Goal: Information Seeking & Learning: Learn about a topic

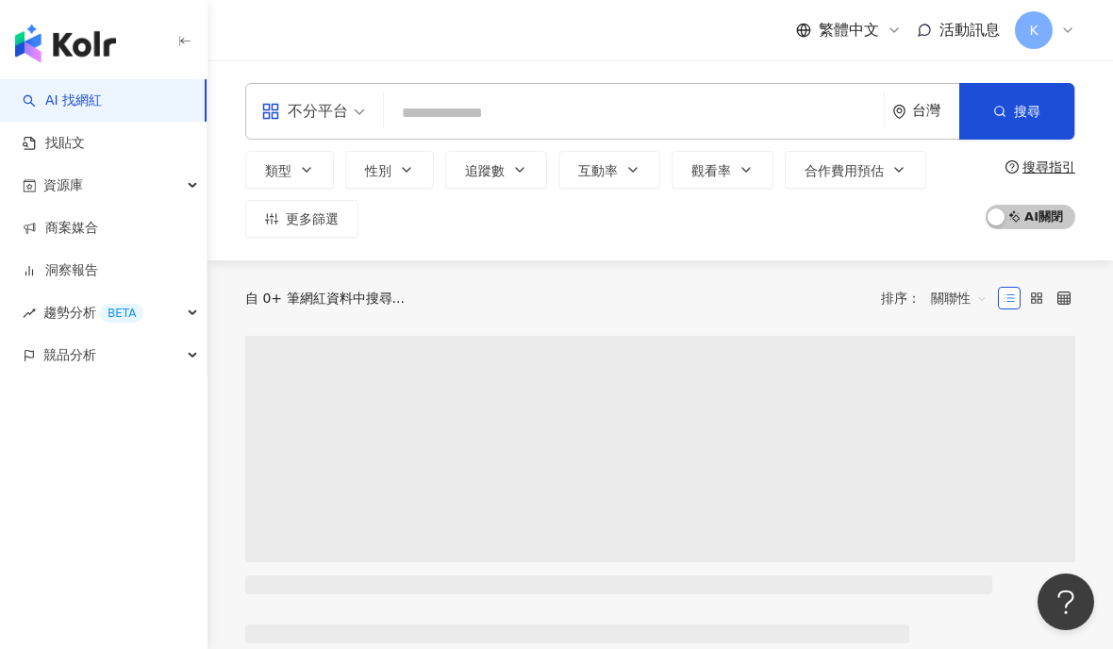
click at [341, 116] on div "不分平台" at bounding box center [304, 111] width 87 height 30
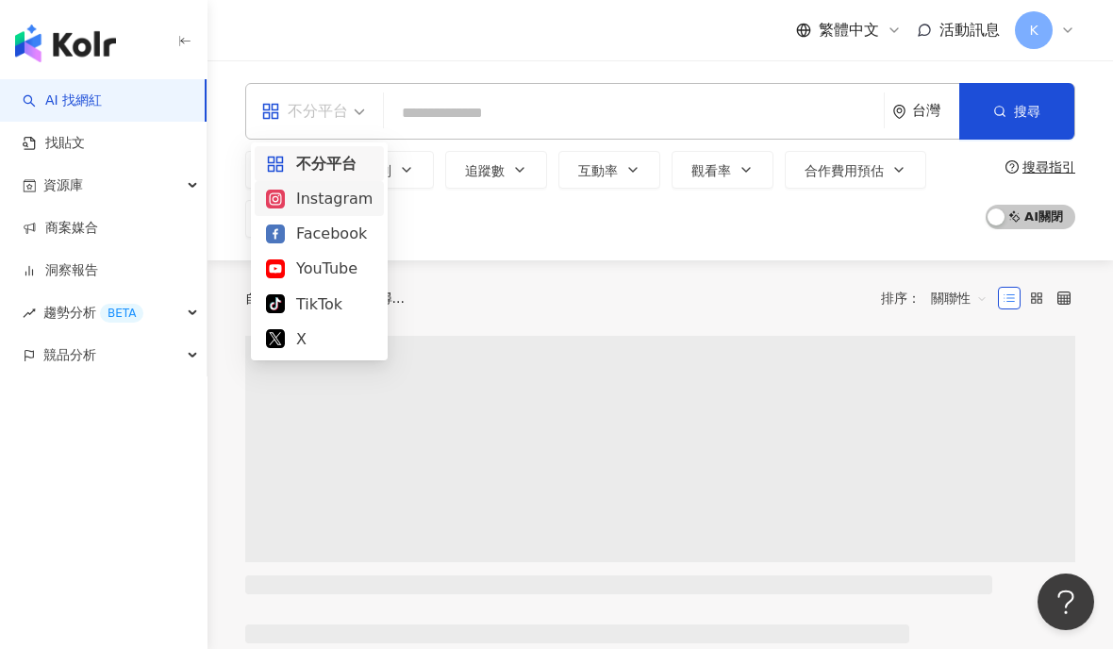
click at [341, 196] on div "Instagram" at bounding box center [319, 199] width 107 height 24
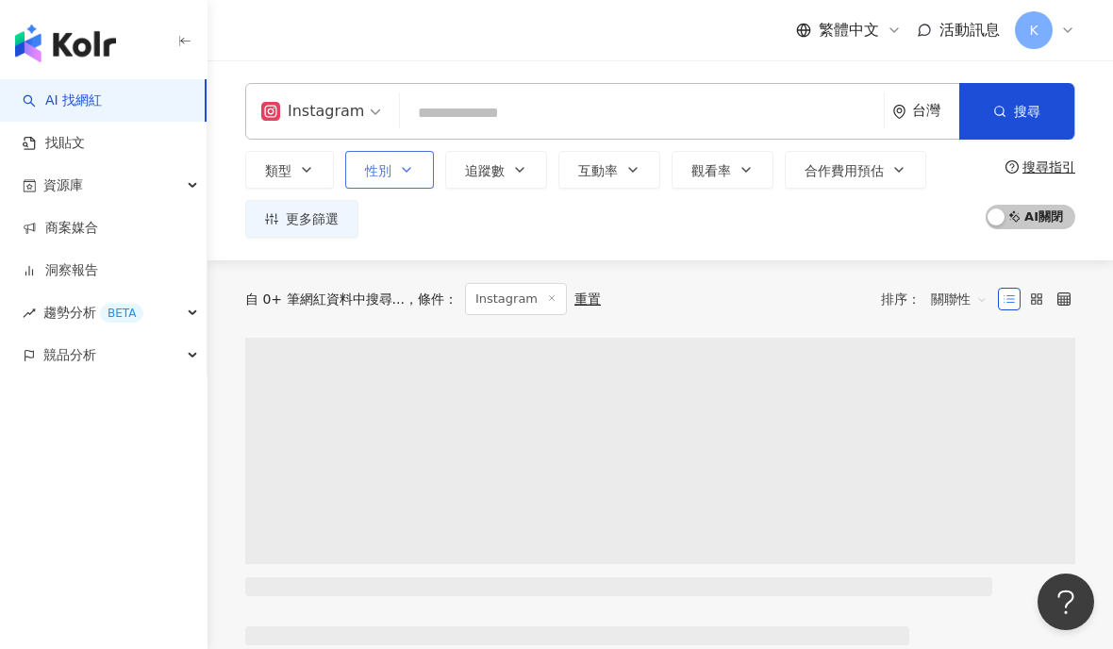
click at [356, 174] on button "性別" at bounding box center [389, 170] width 89 height 38
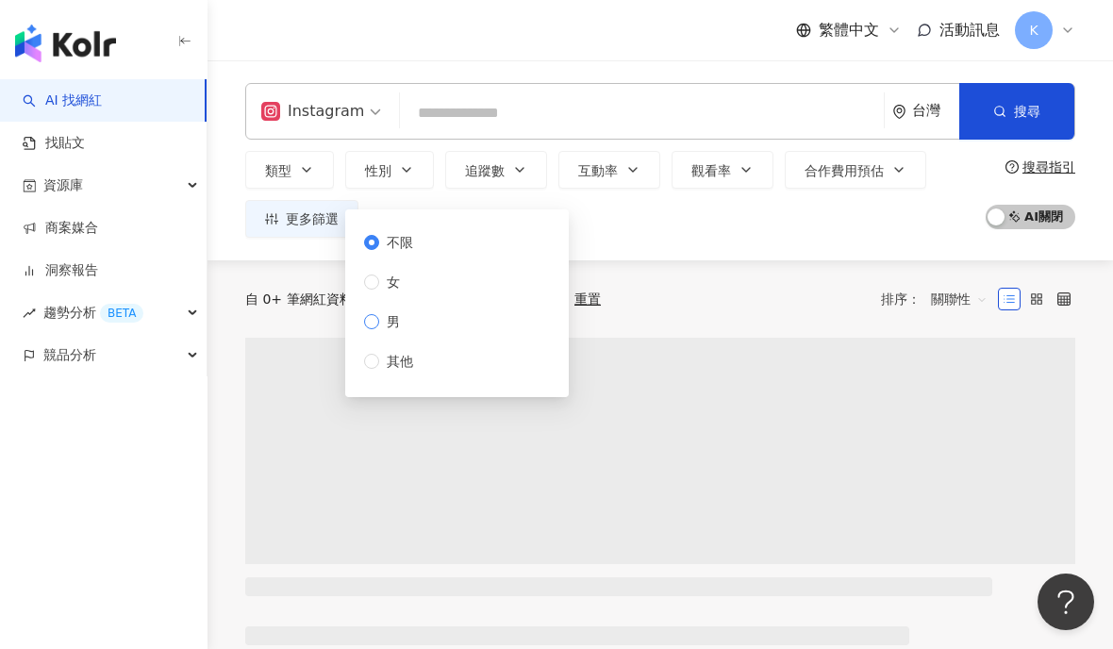
click at [379, 324] on span "男" at bounding box center [393, 321] width 28 height 21
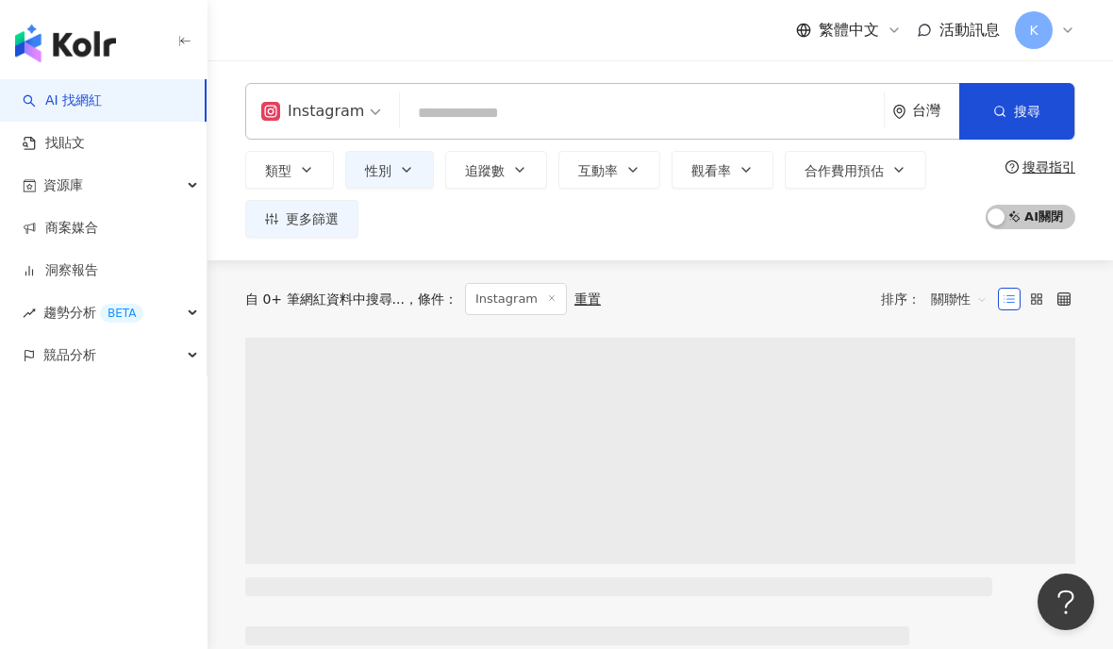
click at [533, 110] on input "search" at bounding box center [641, 113] width 469 height 36
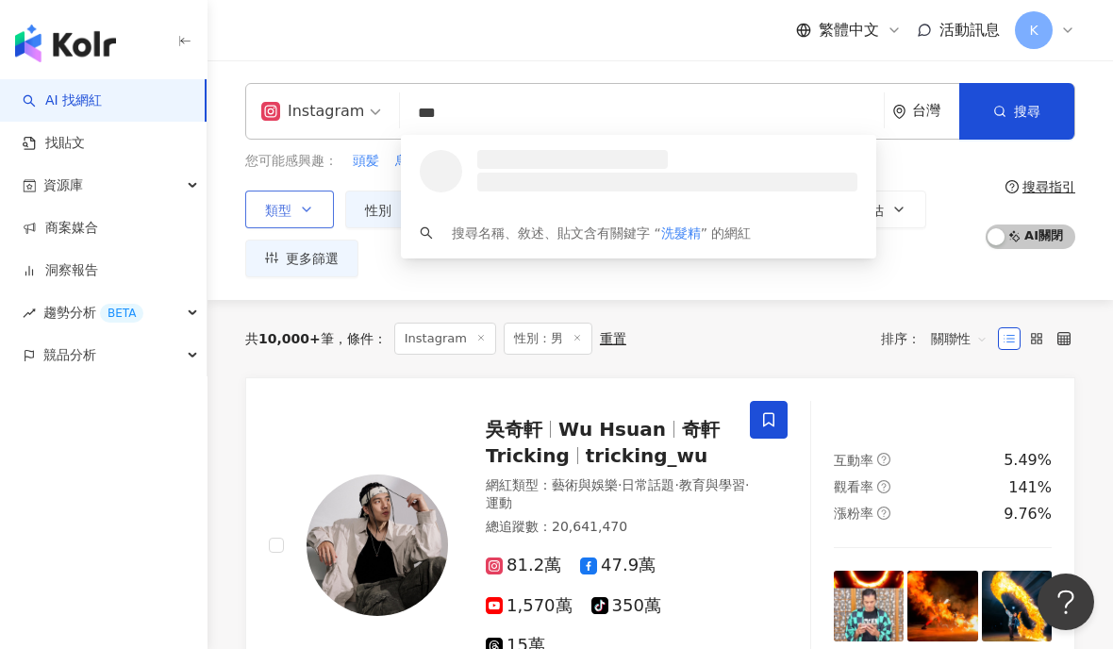
type input "***"
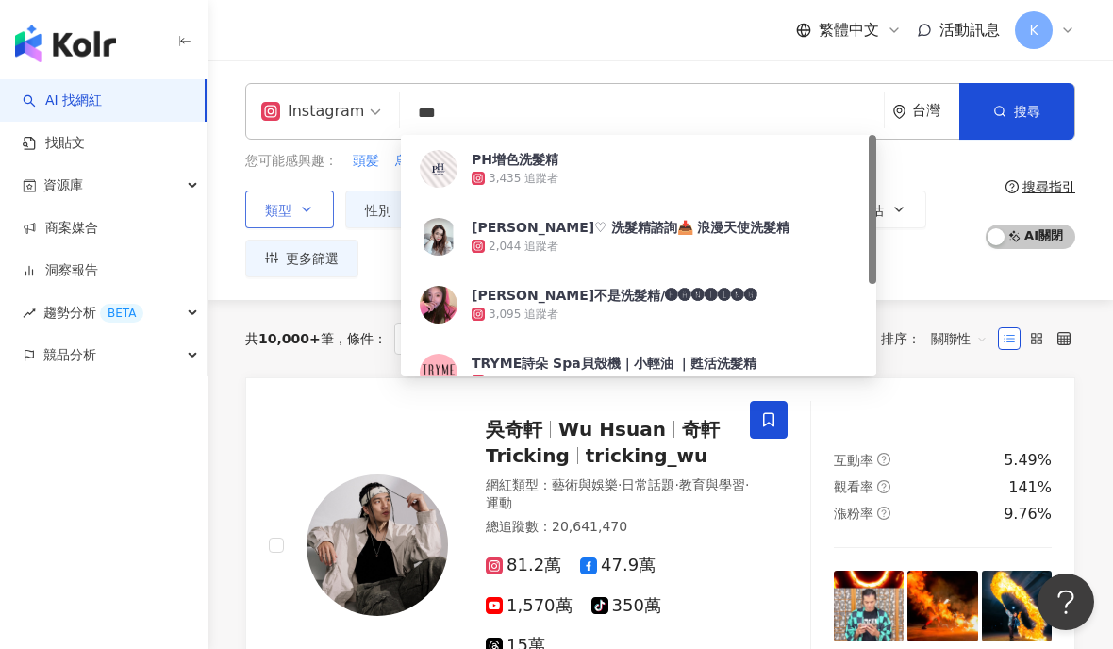
click at [309, 211] on icon "button" at bounding box center [306, 209] width 15 height 15
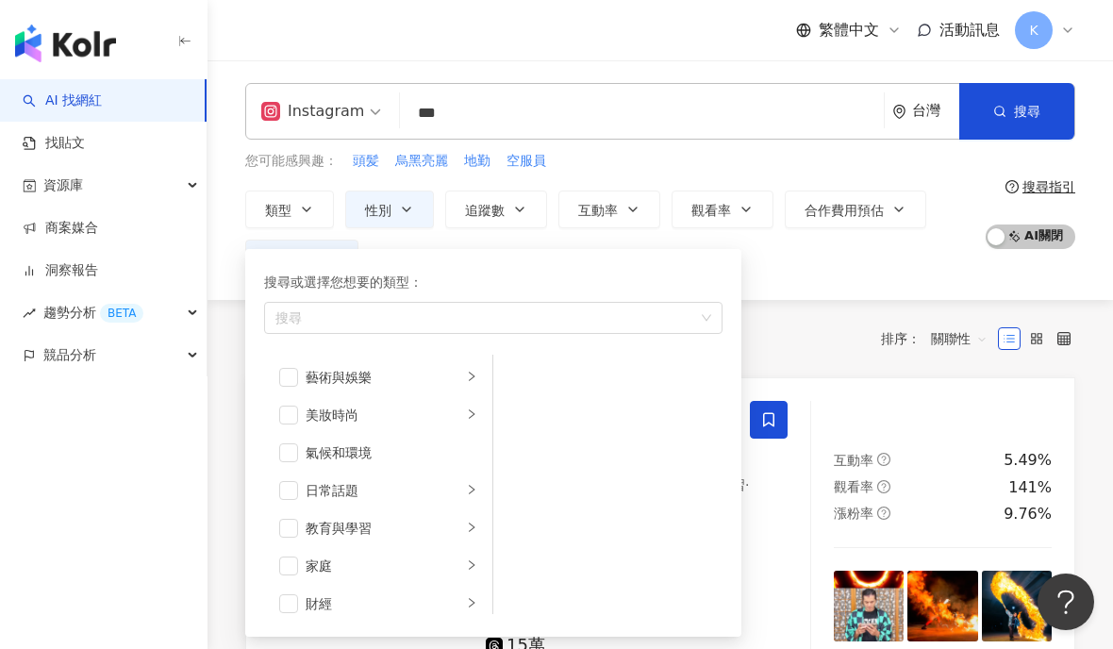
click at [809, 263] on div "類型 搜尋或選擇您想要的類型： 搜尋 藝術與娛樂 美妝時尚 氣候和環境 日常話題 教育與學習 家庭 財經 美食 命理占卜 遊戲 法政社會 生活風格 影視娛樂 …" at bounding box center [610, 234] width 730 height 87
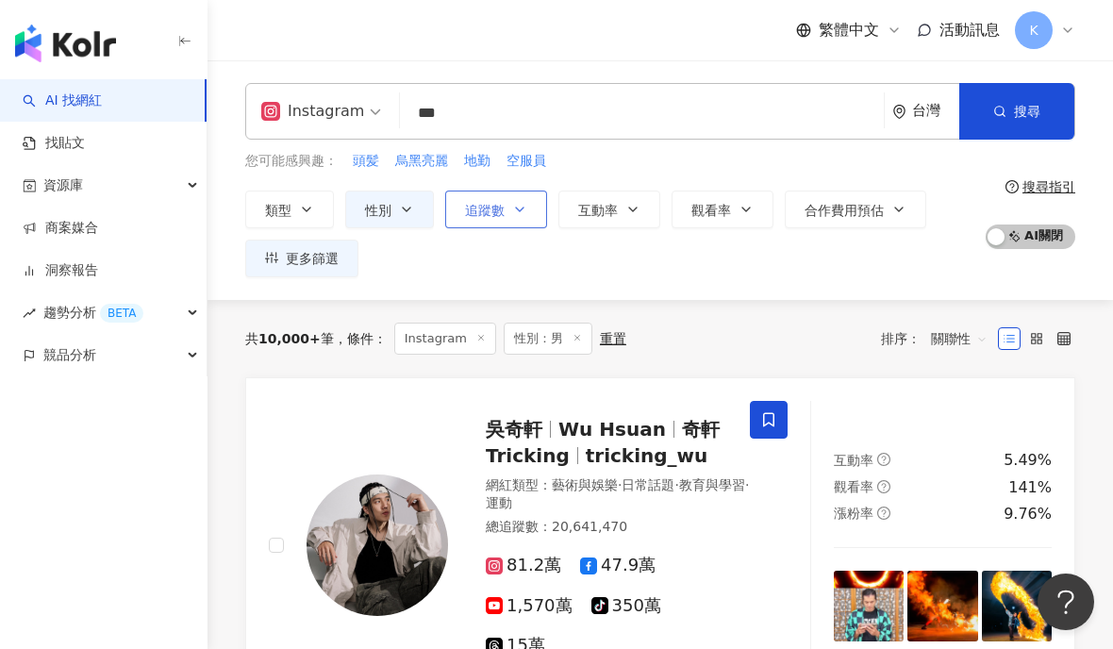
click at [531, 209] on button "追蹤數" at bounding box center [496, 210] width 102 height 38
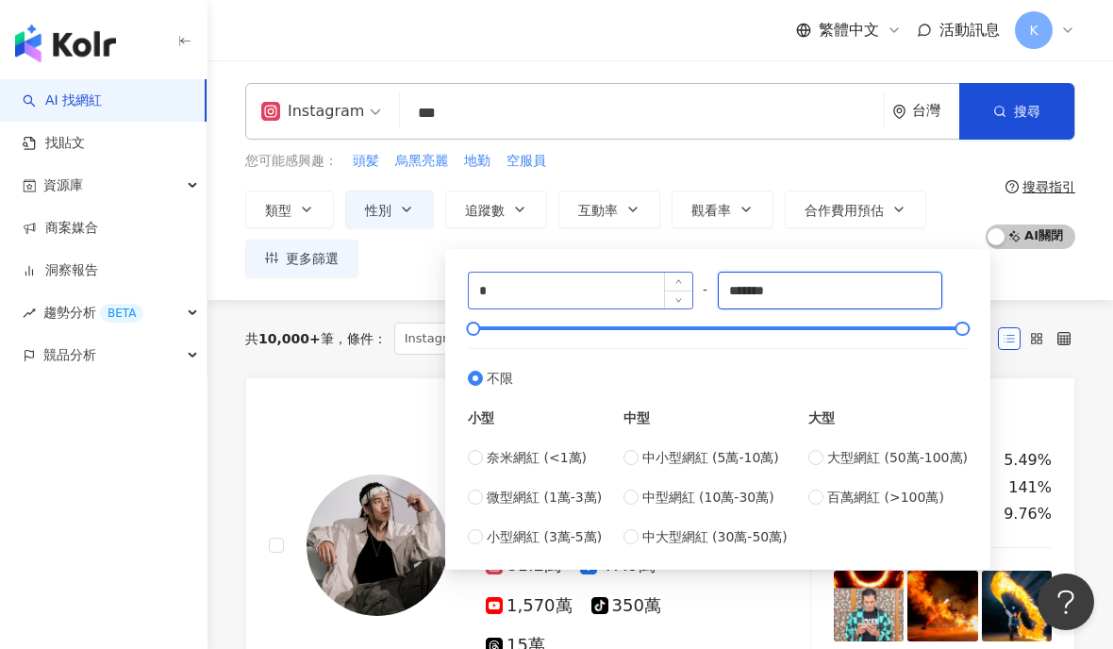
drag, startPoint x: 798, startPoint y: 291, endPoint x: 600, endPoint y: 288, distance: 198.1
click at [599, 288] on div "* - ******* 不限 小型 奈米網紅 (<1萬) 微型網紅 (1萬-3萬) 小型網紅 (3萬-5萬) 中型 中小型網紅 (5萬-10萬) 中型網紅 (…" at bounding box center [718, 409] width 500 height 275
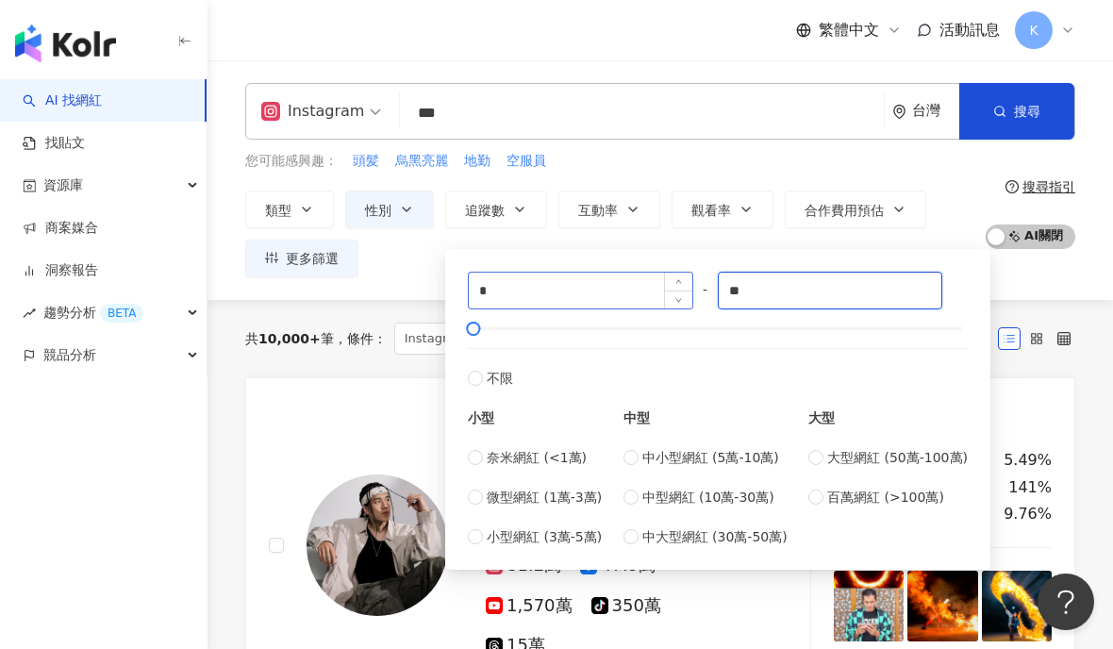
type input "*"
type input "*****"
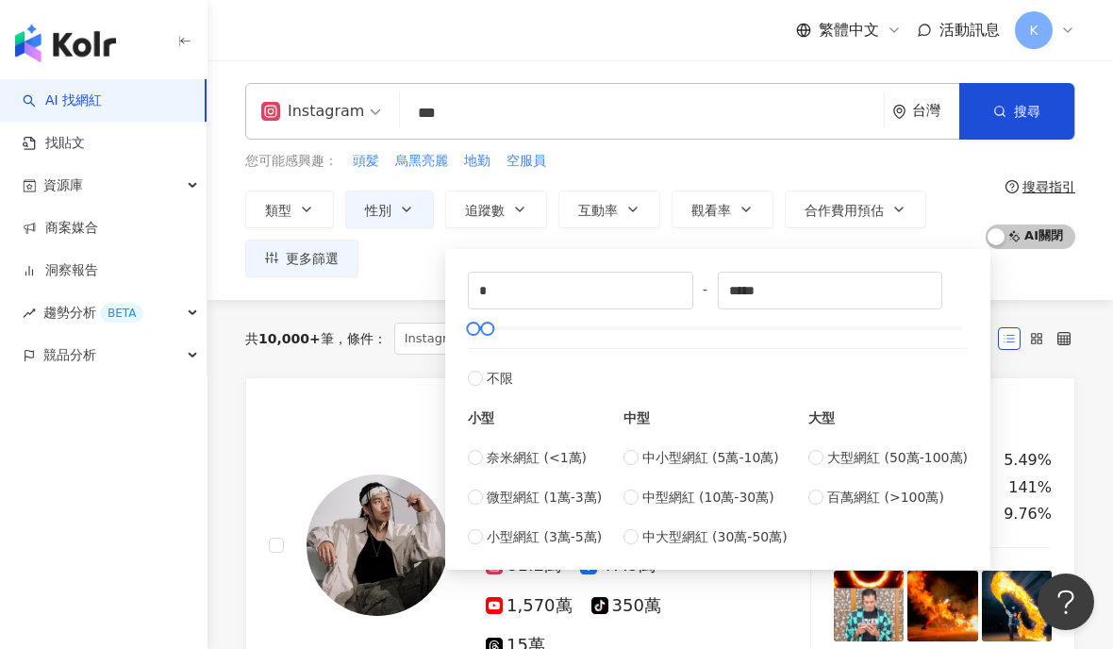
click at [697, 66] on div "Instagram *** 台灣 搜尋 649eddf5-76e0-4347-87a1-0244f81b67a4 PH增色洗髮精 3,435 追蹤者 Hann…" at bounding box center [661, 180] width 906 height 240
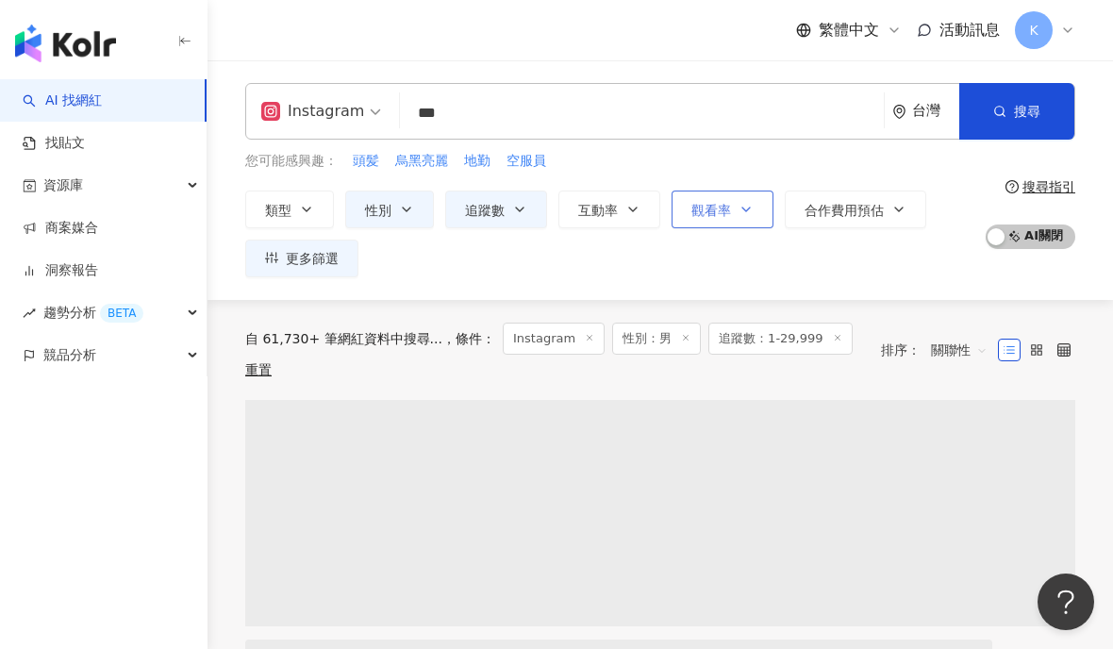
click at [721, 206] on span "觀看率" at bounding box center [711, 210] width 40 height 15
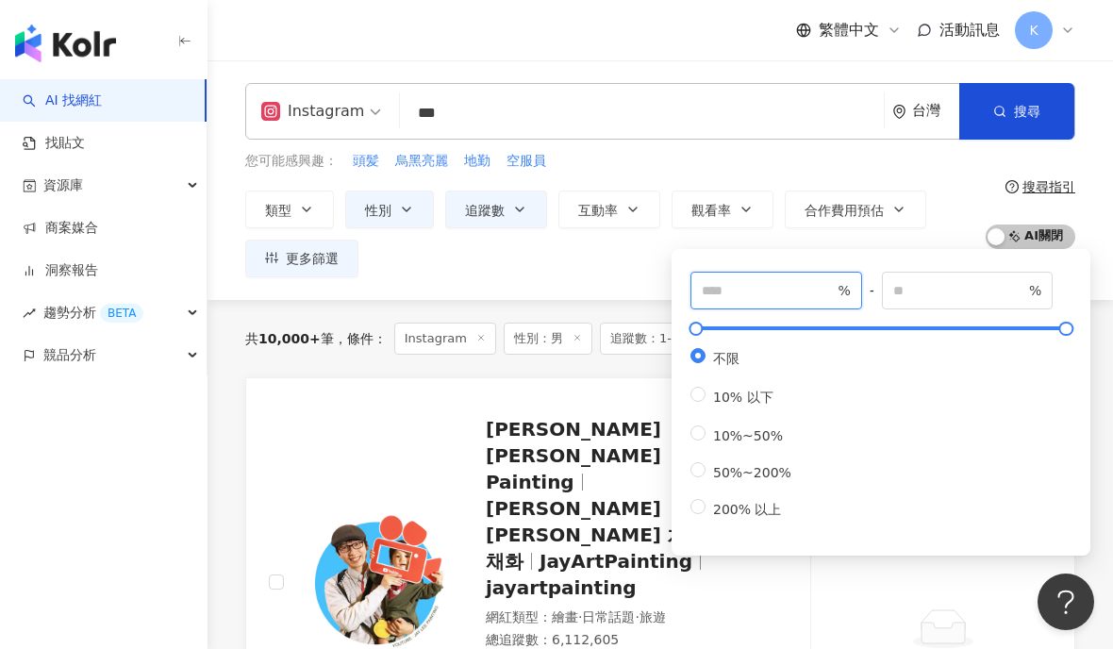
click at [734, 297] on input "number" at bounding box center [768, 290] width 132 height 21
type input "*"
click at [945, 278] on span "%" at bounding box center [968, 291] width 172 height 38
click at [947, 284] on input "number" at bounding box center [959, 290] width 132 height 21
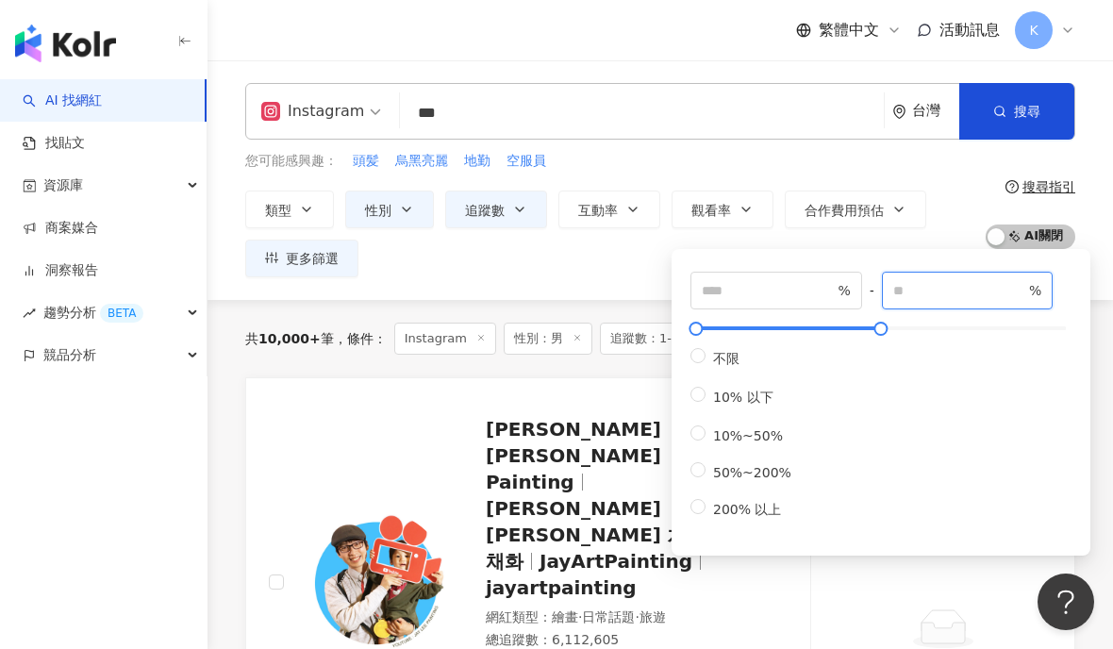
type input "****"
click at [873, 143] on div "Instagram *** 台灣 搜尋 649eddf5-76e0-4347-87a1-0244f81b67a4 PH增色洗髮精 3,435 追蹤者 Hann…" at bounding box center [661, 180] width 906 height 194
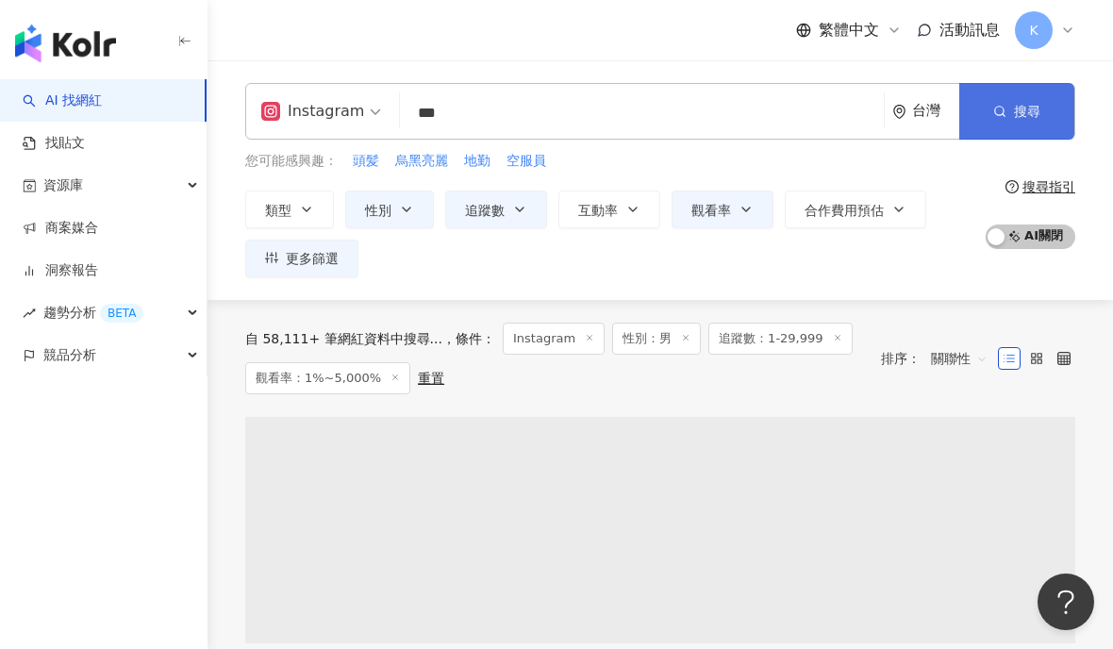
click at [1023, 103] on button "搜尋" at bounding box center [1016, 111] width 115 height 57
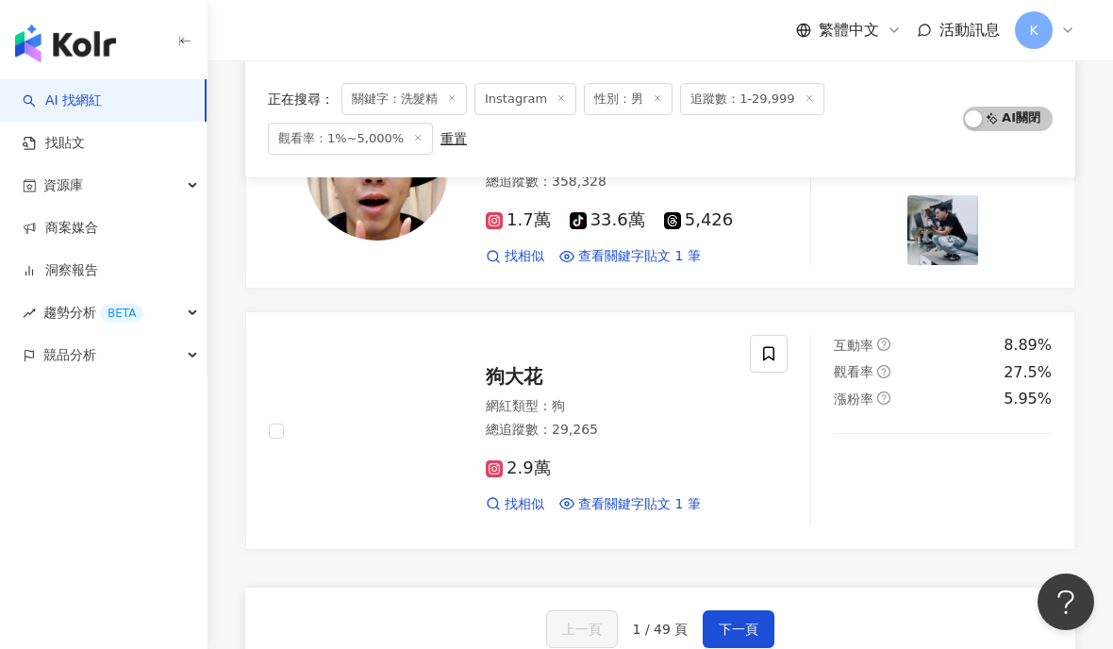
scroll to position [3254, 0]
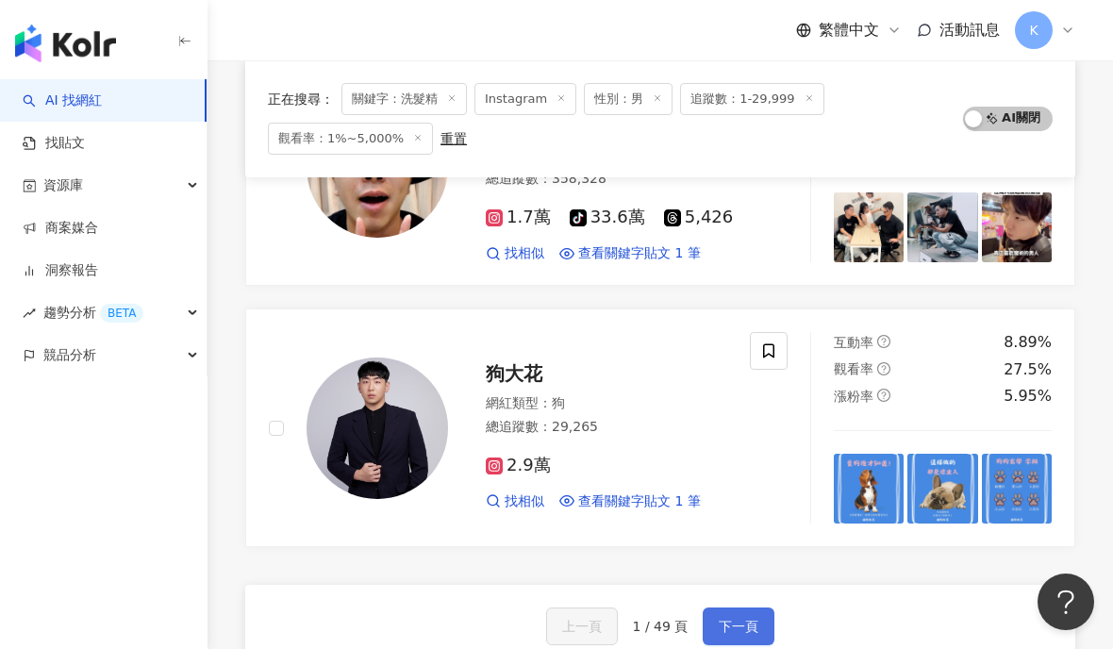
click at [731, 619] on span "下一頁" at bounding box center [739, 626] width 40 height 15
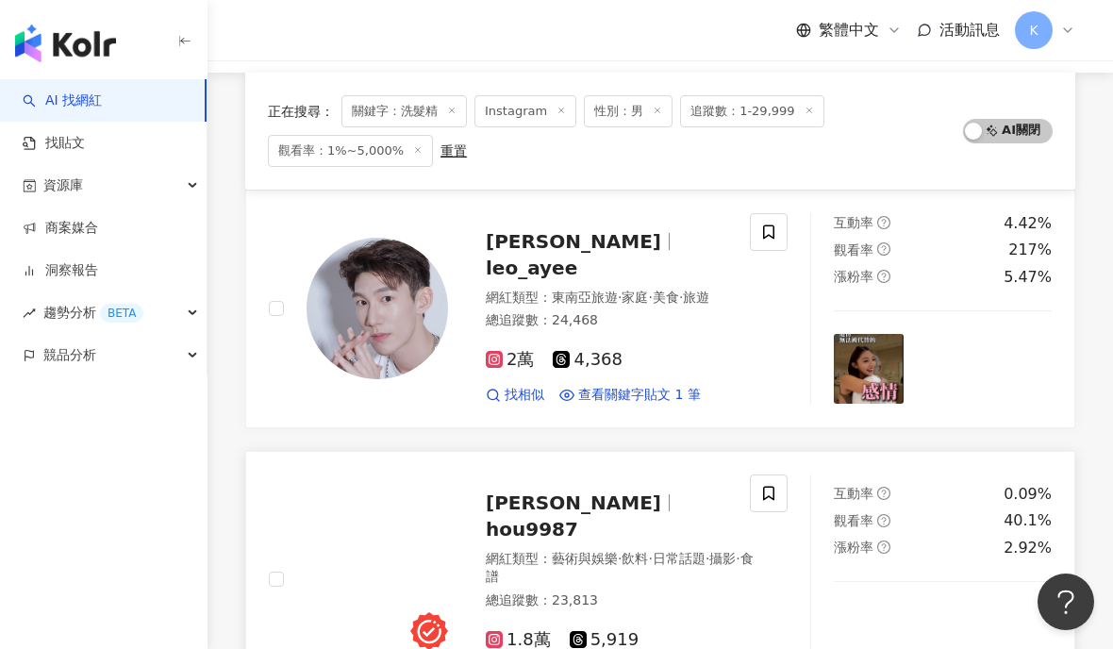
scroll to position [198, 0]
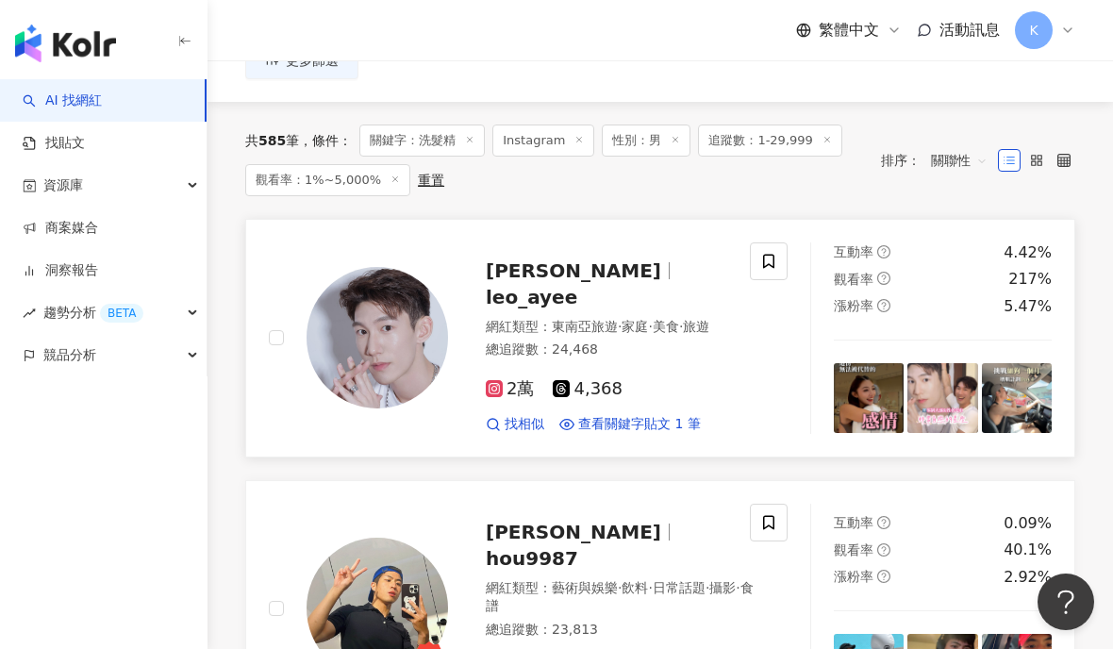
click at [577, 286] on span "leo_ayee" at bounding box center [531, 297] width 91 height 23
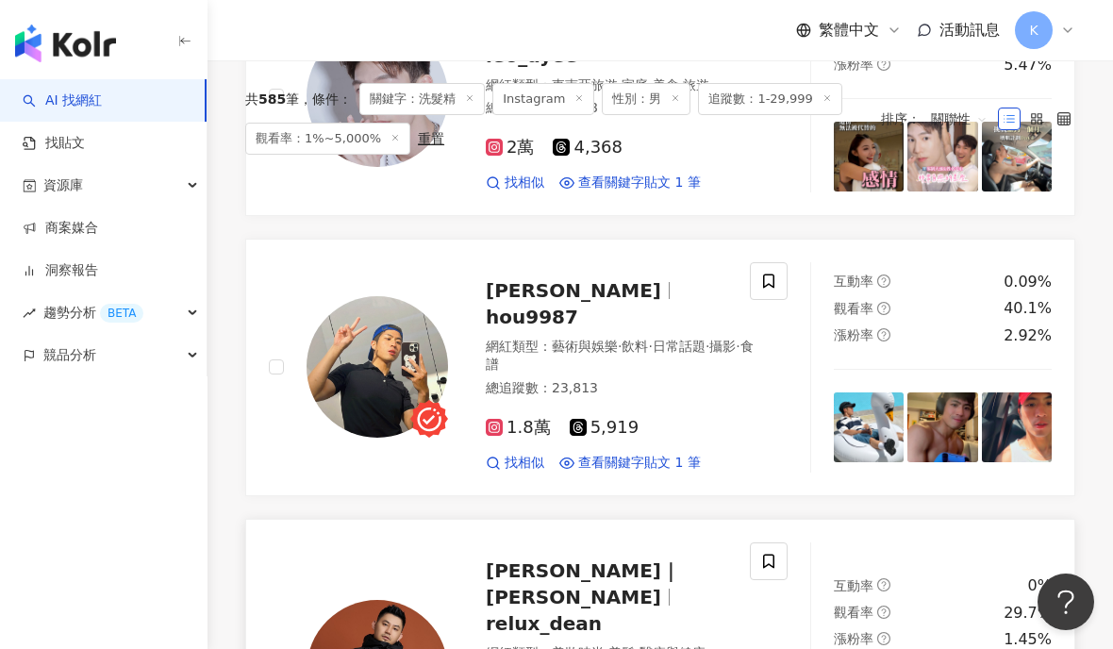
scroll to position [789, 0]
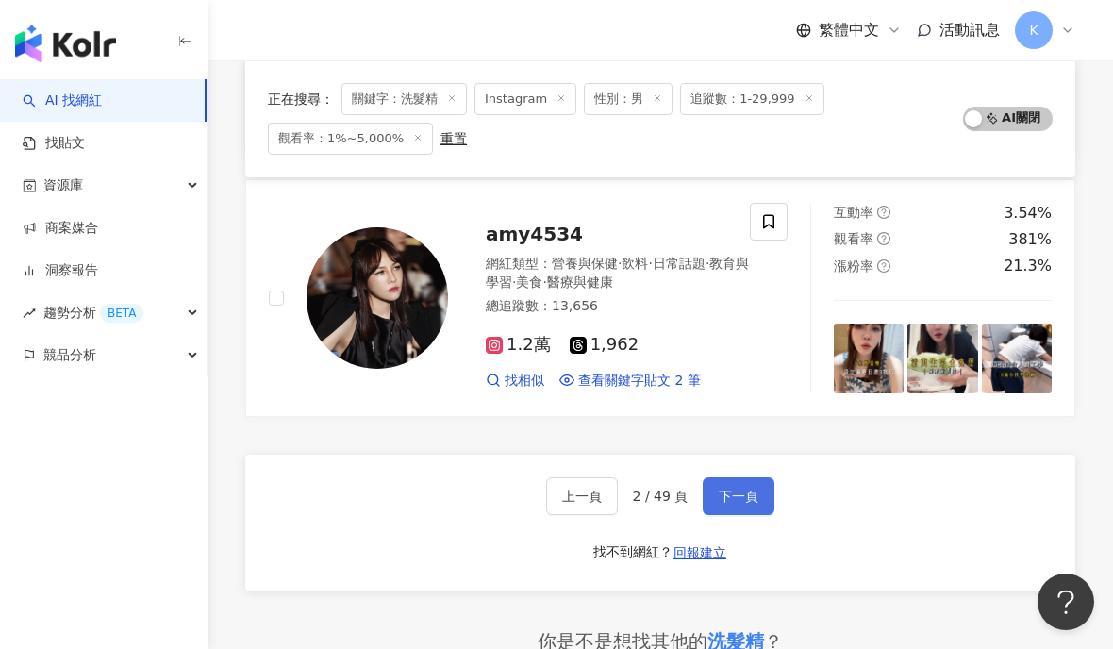
click at [714, 477] on button "下一頁" at bounding box center [739, 496] width 72 height 38
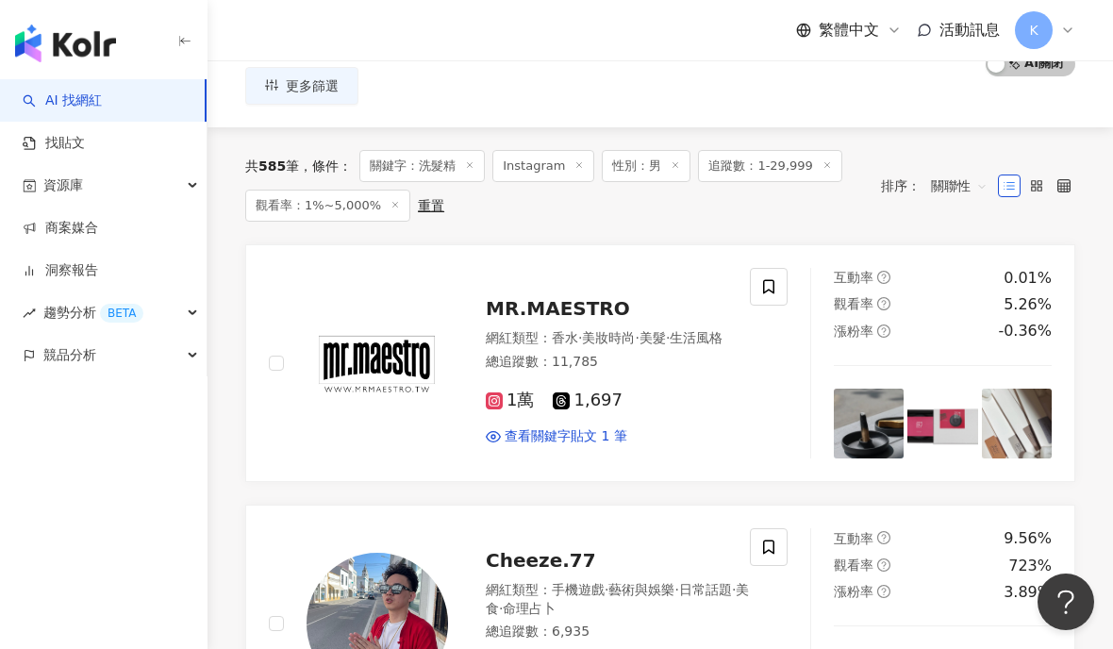
scroll to position [38, 0]
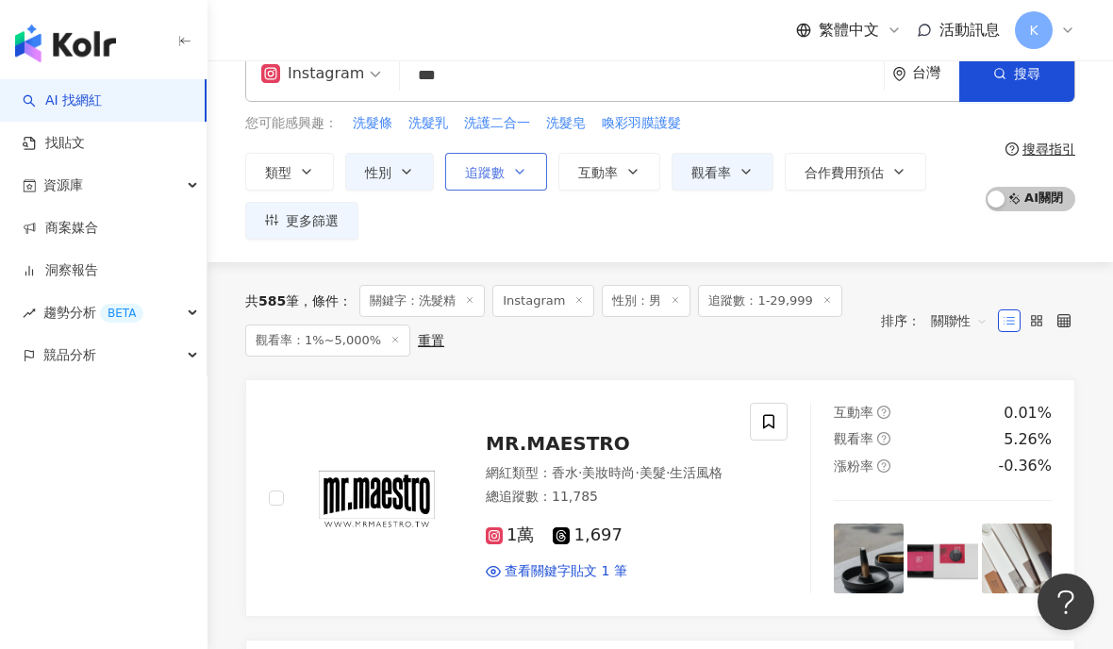
click at [481, 165] on span "追蹤數" at bounding box center [485, 172] width 40 height 15
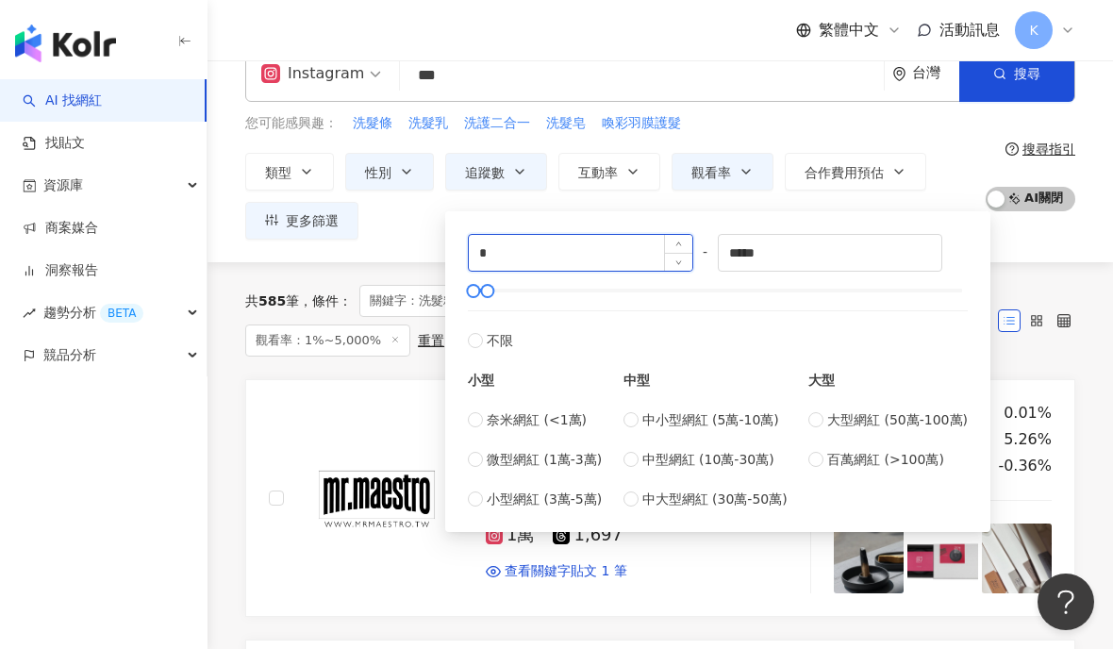
click at [502, 258] on input "*" at bounding box center [581, 253] width 224 height 36
type input "*****"
click at [387, 241] on div "Instagram *** 台灣 搜尋 649eddf5-76e0-4347-87a1-0244f81b67a4 PH增色洗髮精 3,435 追蹤者 Hann…" at bounding box center [661, 143] width 906 height 240
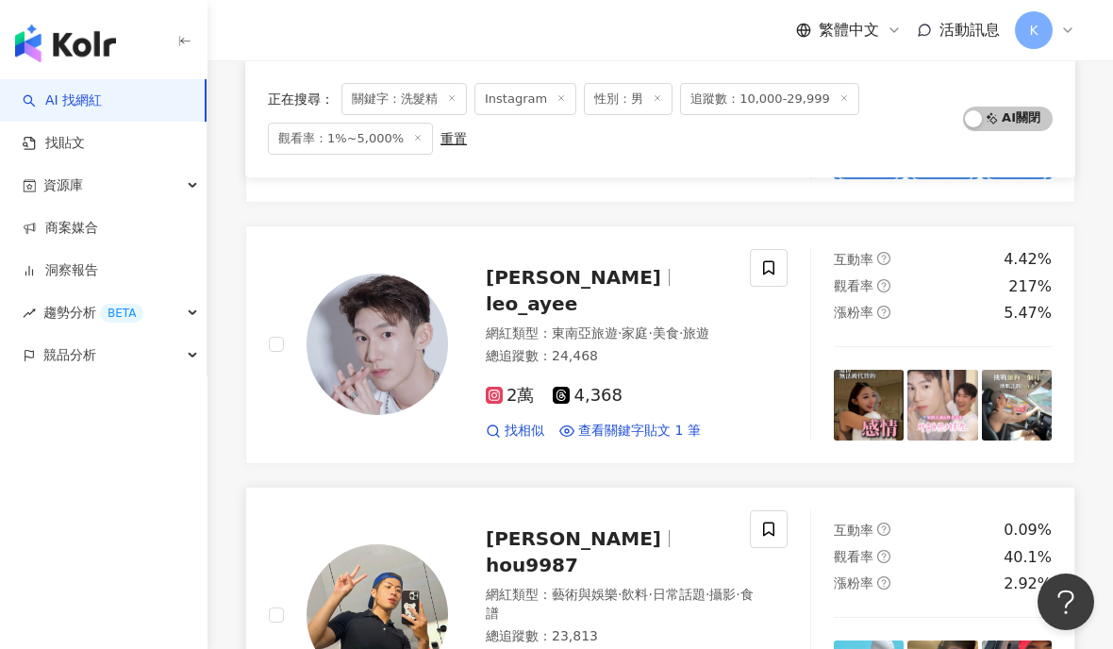
scroll to position [3399, 0]
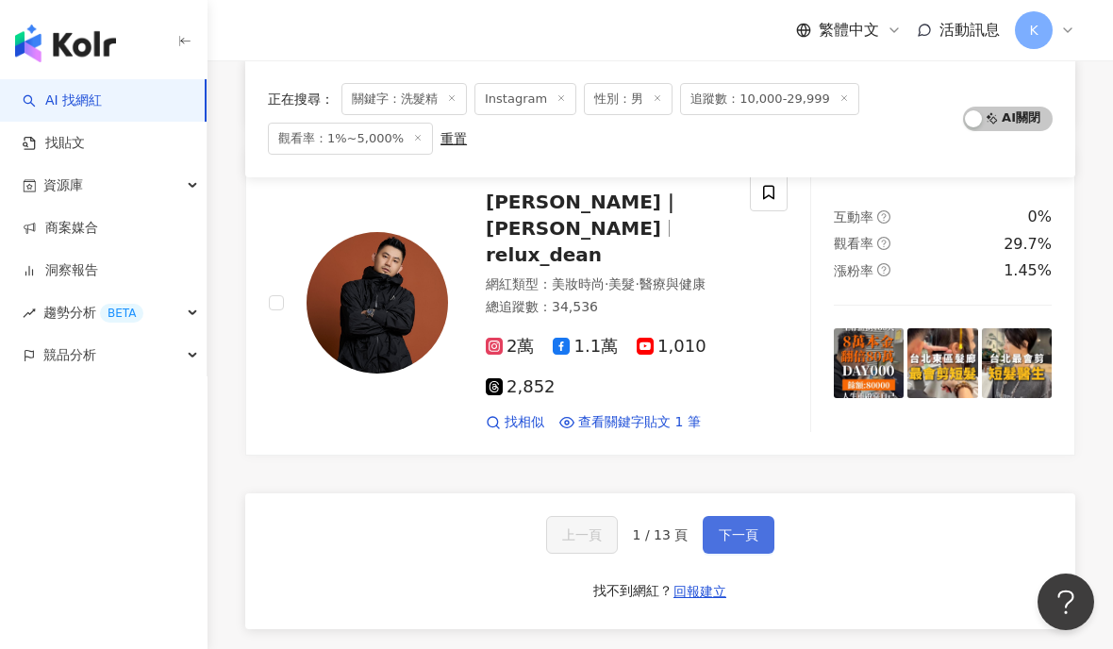
click at [703, 516] on button "下一頁" at bounding box center [739, 535] width 72 height 38
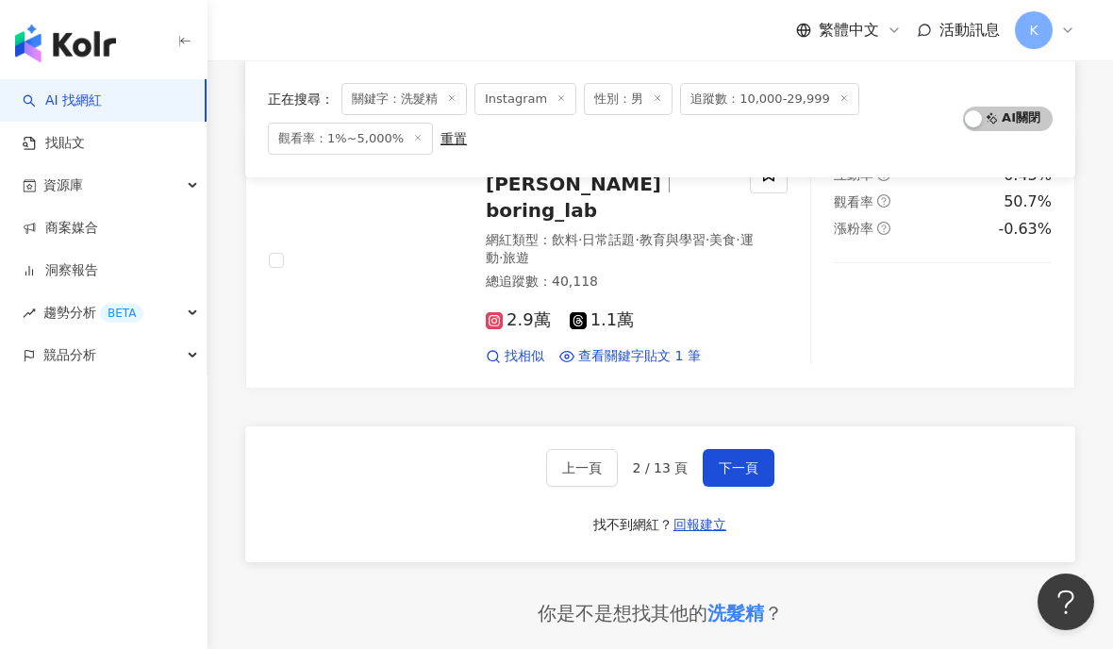
scroll to position [3054, 0]
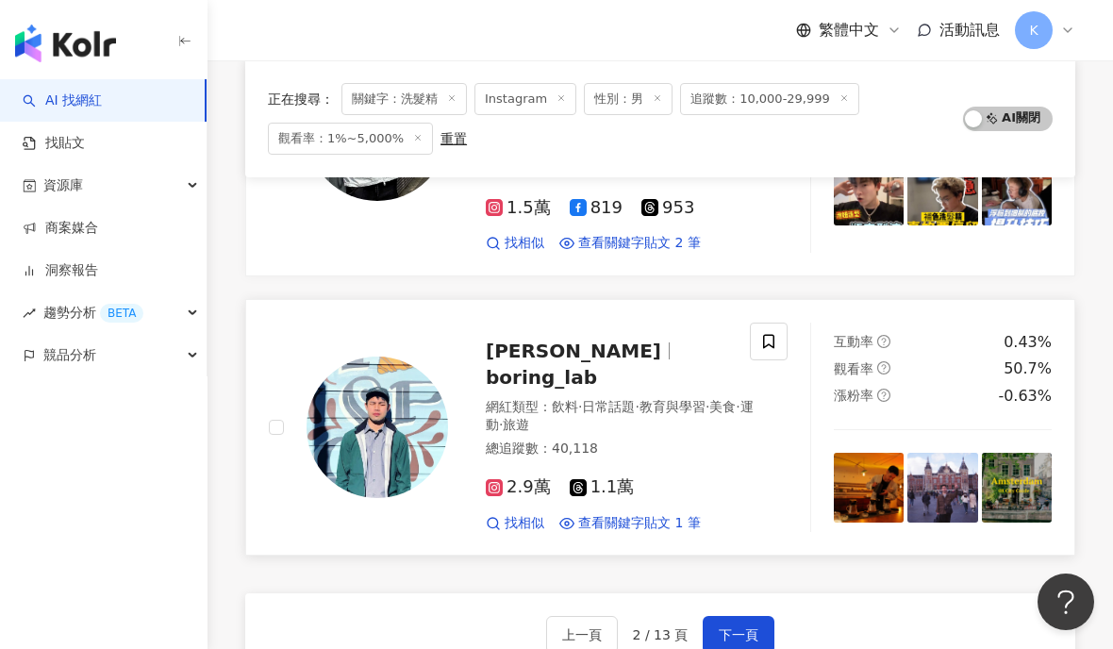
click at [596, 323] on div "Sam Kuo boring_lab 網紅類型 ： 飲料 · 日常話題 · 教育與學習 · 美食 · 運動 · 旅遊 總追蹤數 ： 40,118 2.9萬 1…" at bounding box center [601, 428] width 307 height 210
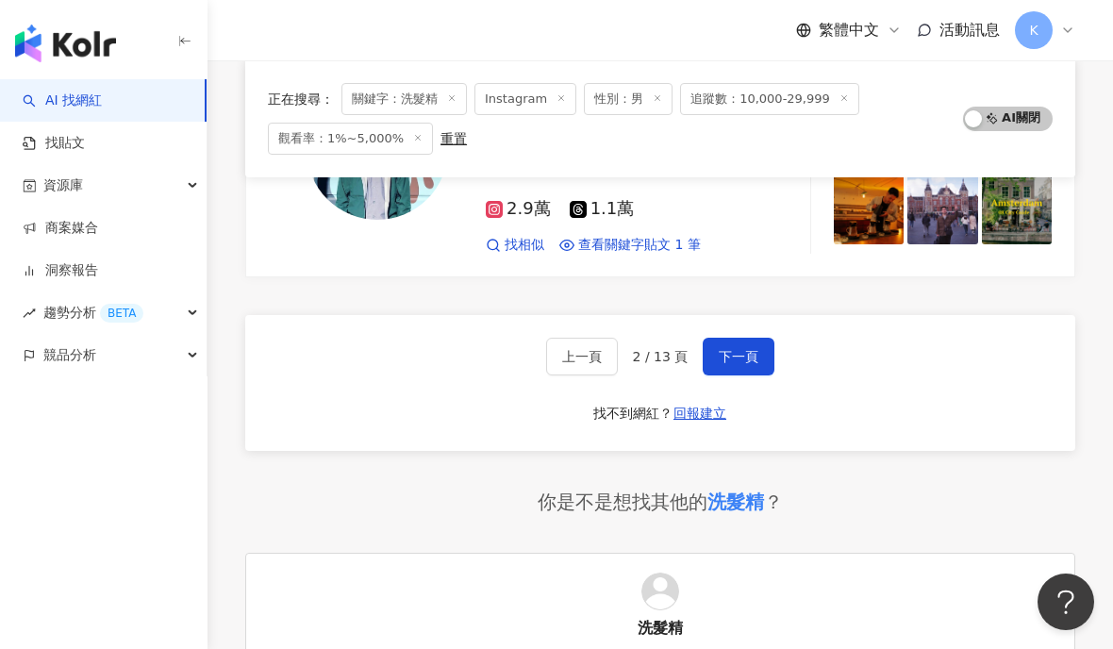
scroll to position [3333, 0]
click at [752, 348] on span "下一頁" at bounding box center [739, 355] width 40 height 15
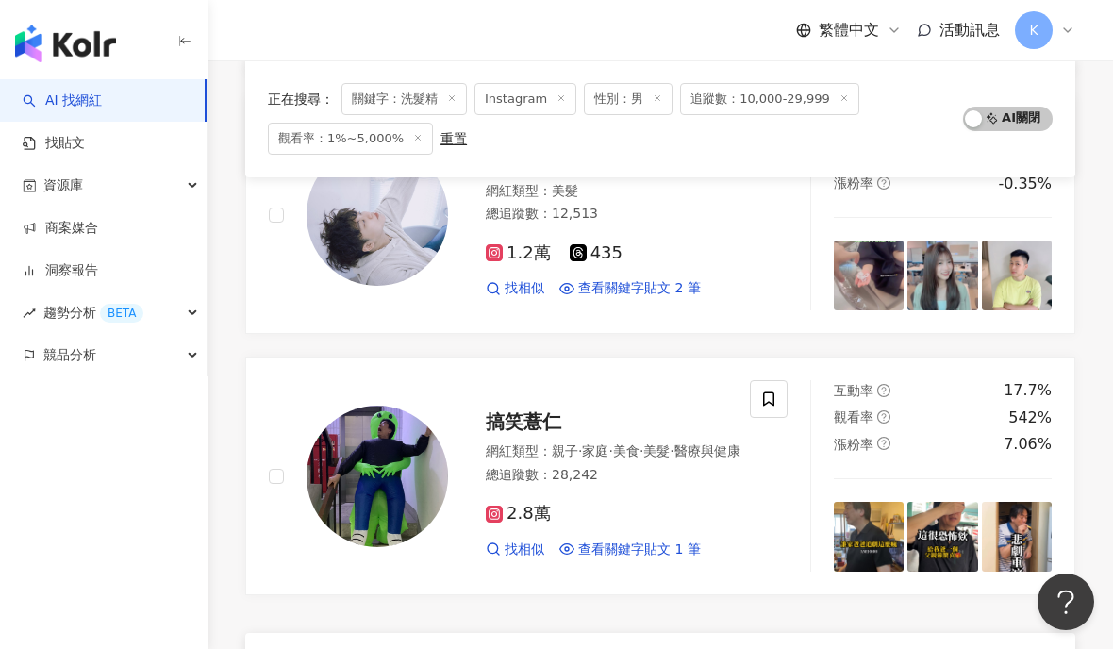
scroll to position [3163, 0]
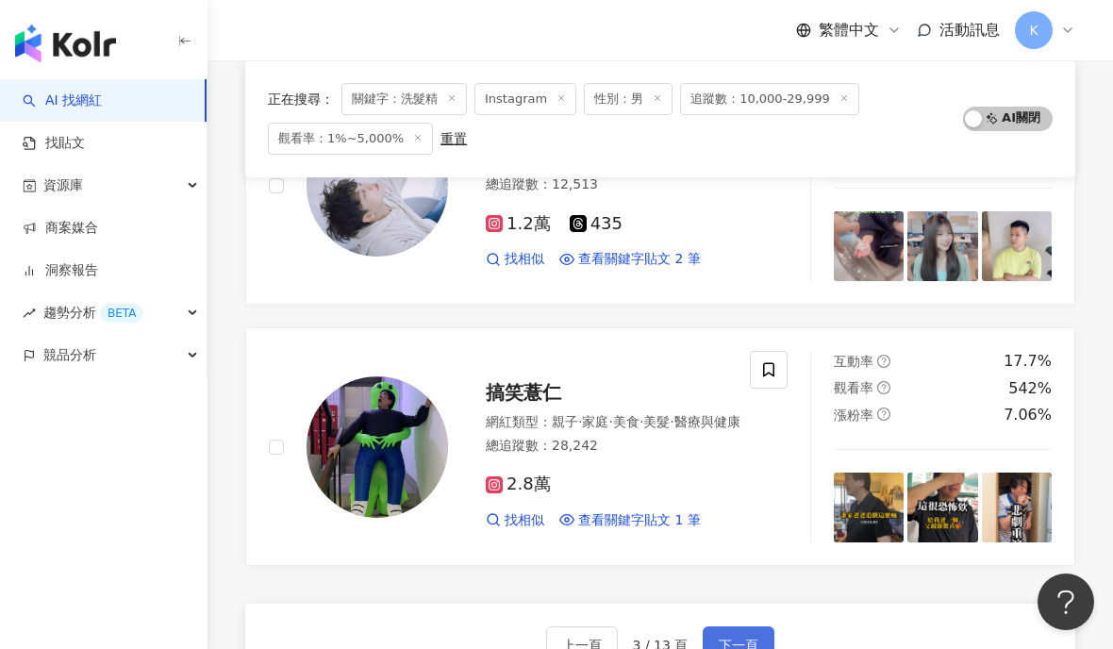
click at [737, 638] on span "下一頁" at bounding box center [739, 645] width 40 height 15
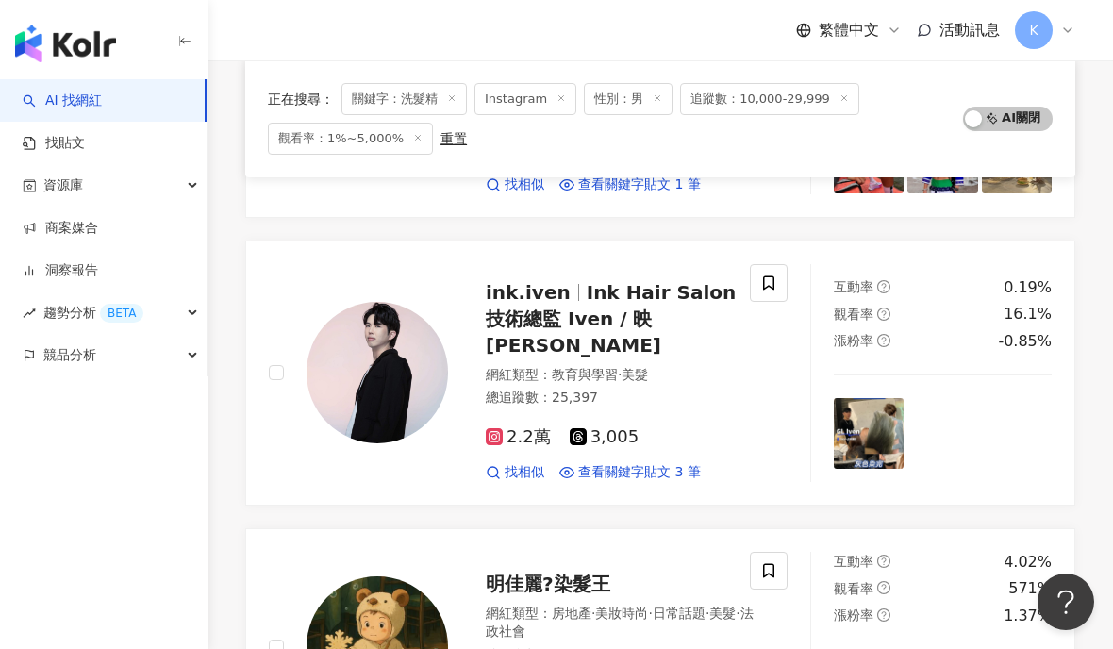
scroll to position [3072, 0]
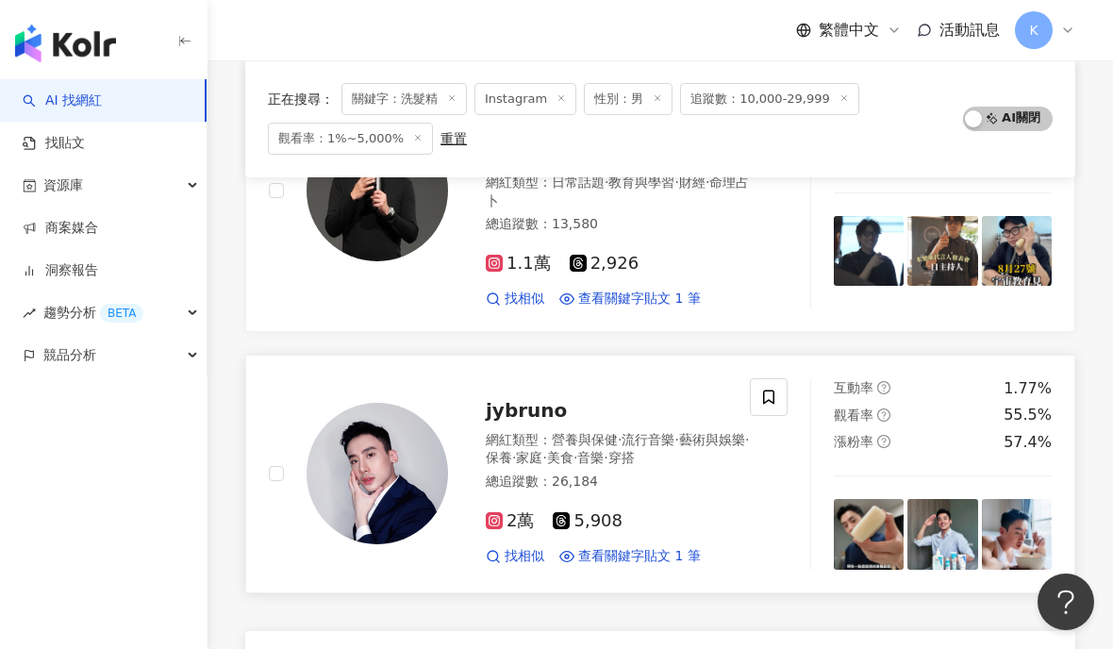
click at [536, 399] on span "jybruno" at bounding box center [526, 410] width 81 height 23
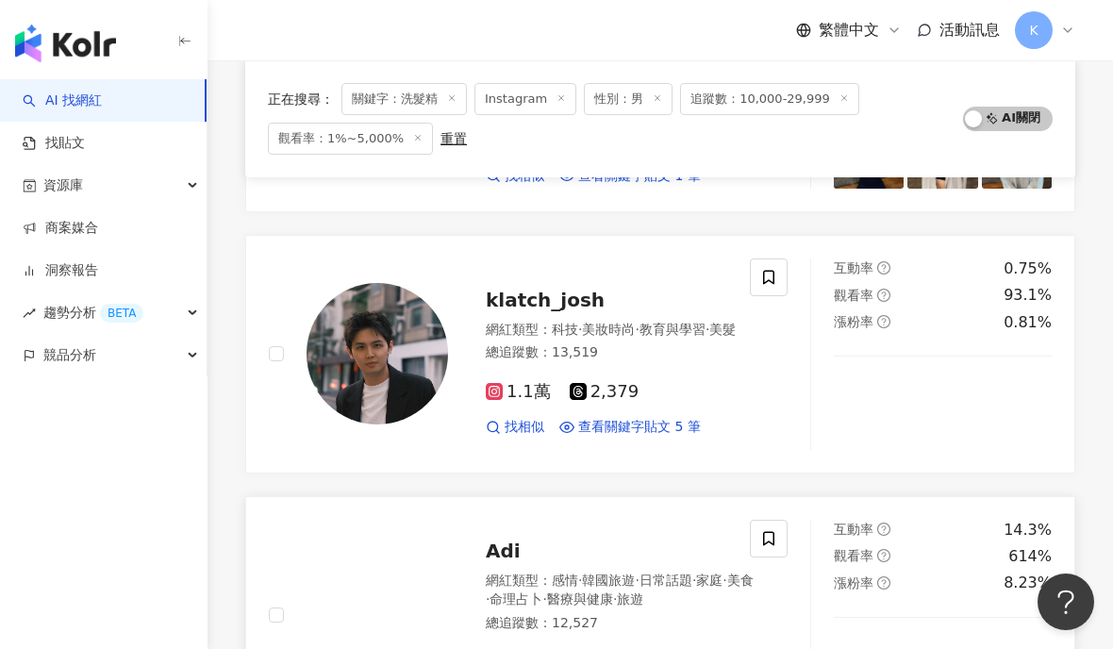
scroll to position [1830, 0]
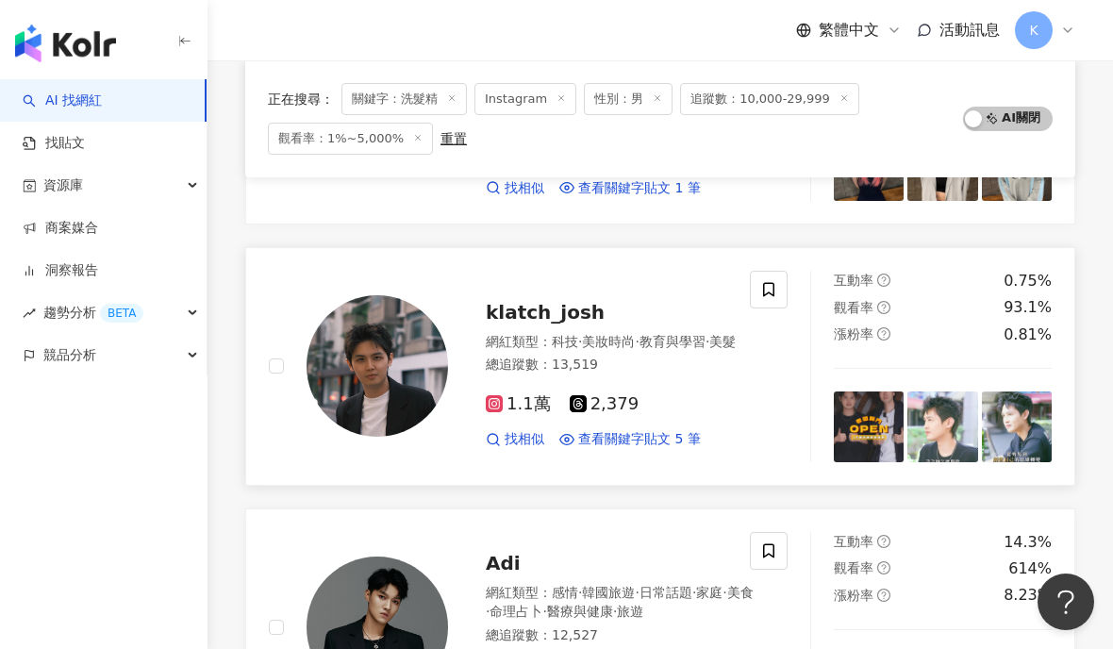
click at [552, 301] on span "klatch_josh" at bounding box center [545, 312] width 119 height 23
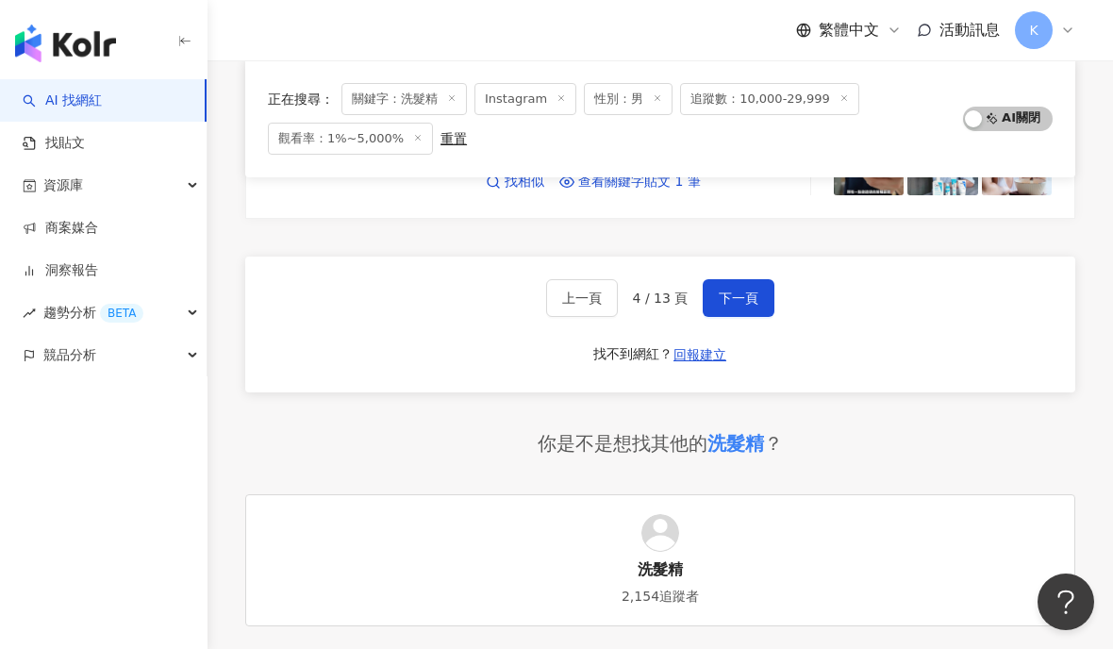
scroll to position [3446, 0]
click at [740, 280] on button "下一頁" at bounding box center [739, 299] width 72 height 38
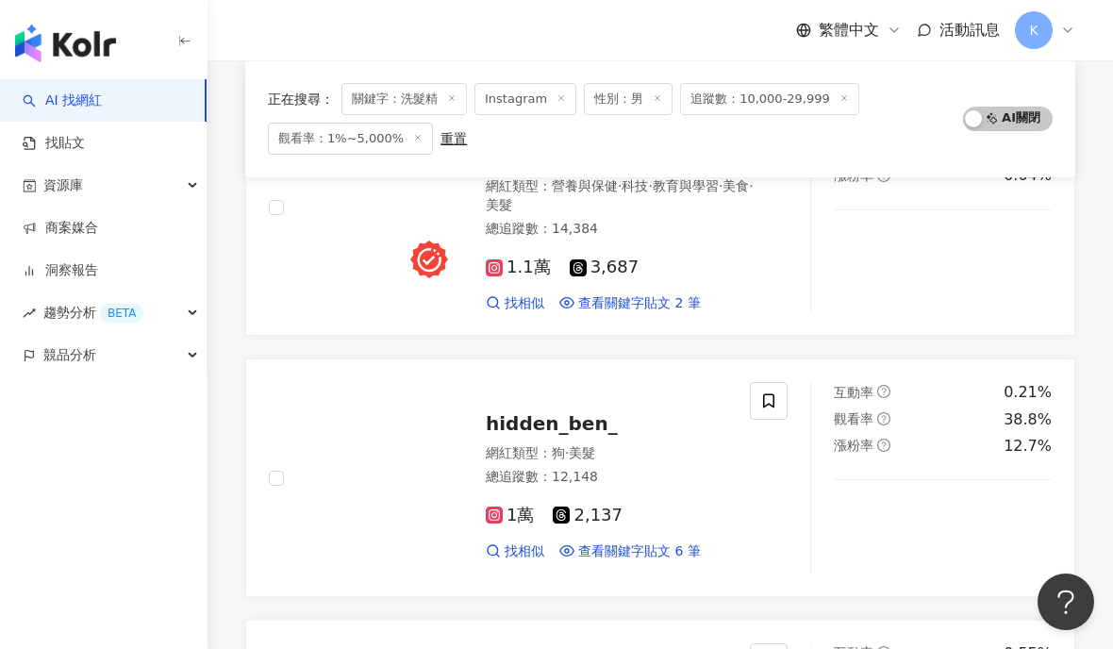
scroll to position [3407, 0]
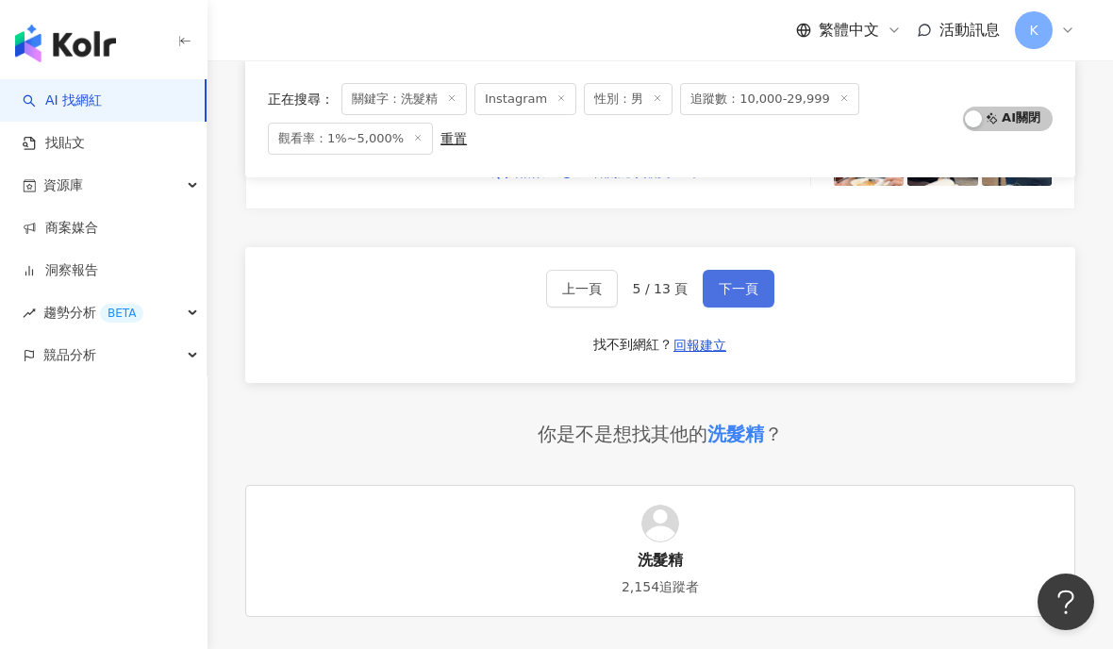
click at [749, 281] on span "下一頁" at bounding box center [739, 288] width 40 height 15
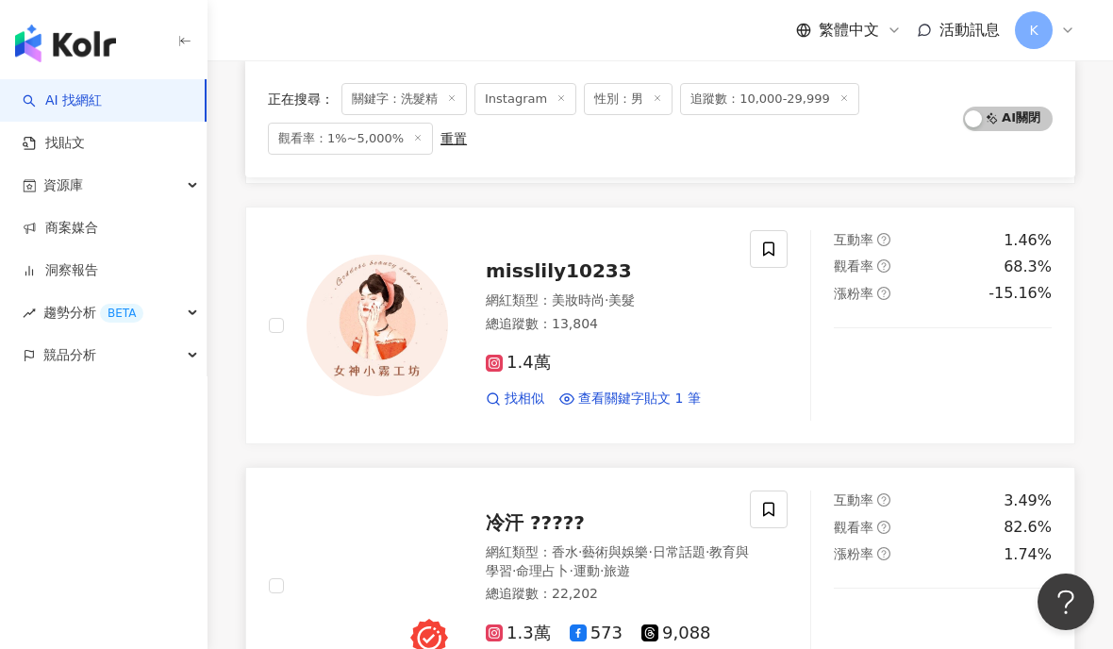
scroll to position [3045, 0]
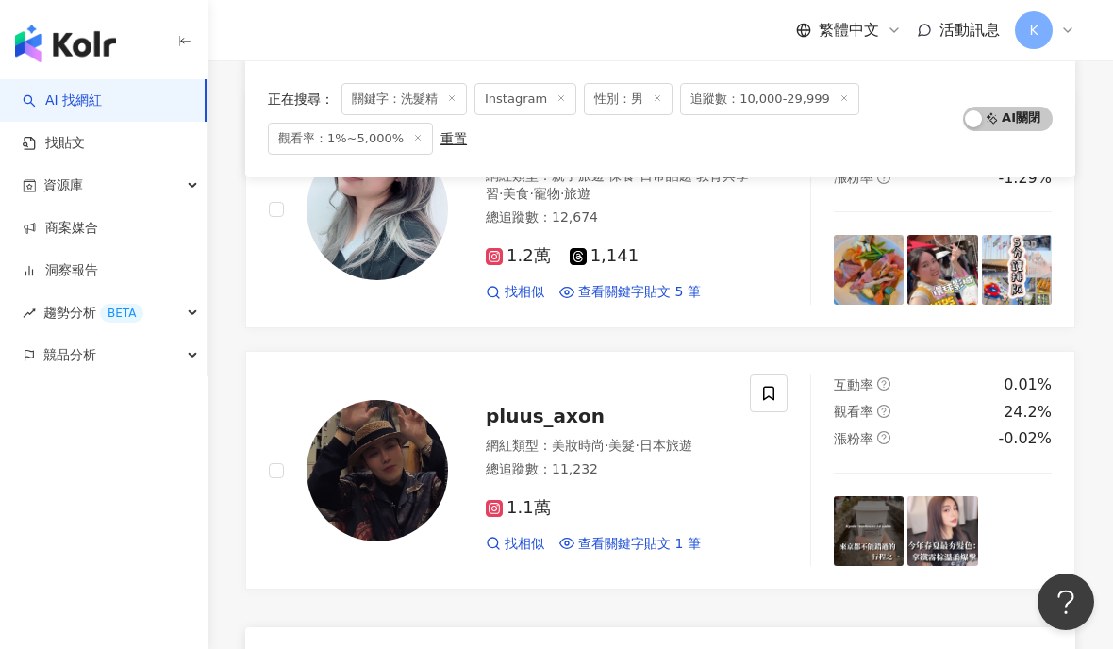
scroll to position [3103, 0]
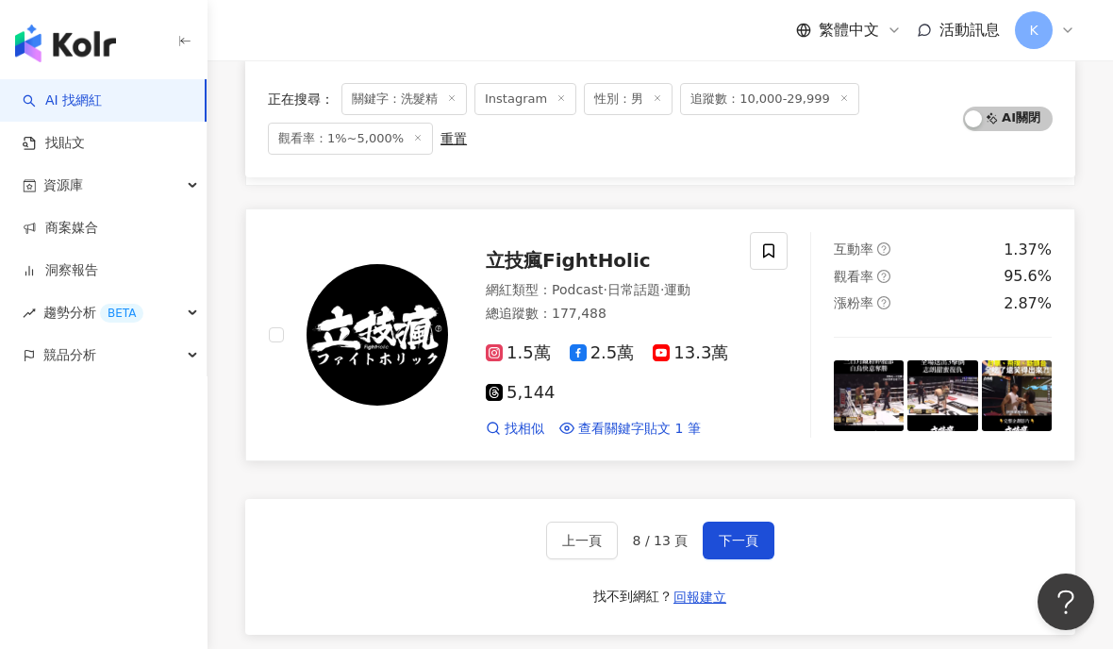
scroll to position [3254, 0]
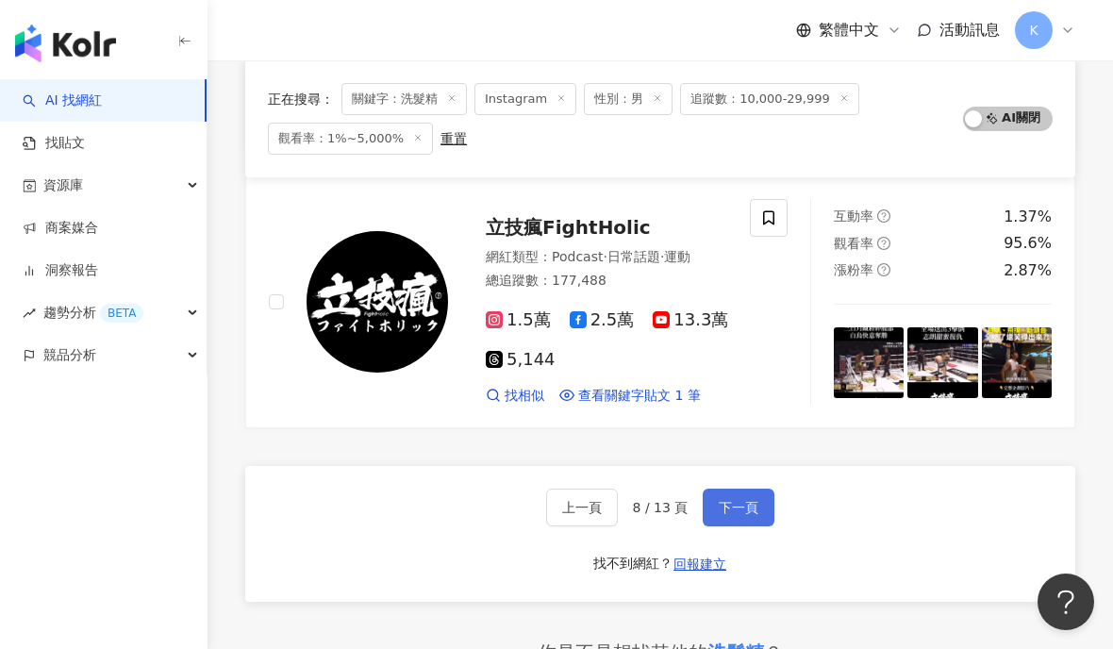
click at [730, 500] on span "下一頁" at bounding box center [739, 507] width 40 height 15
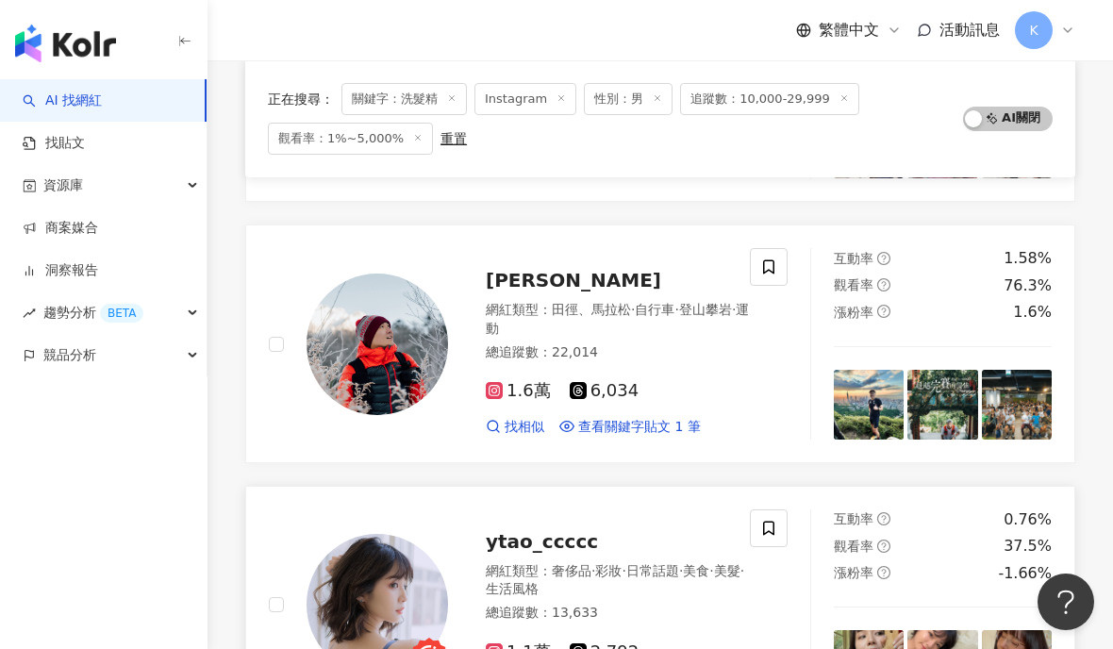
scroll to position [1287, 0]
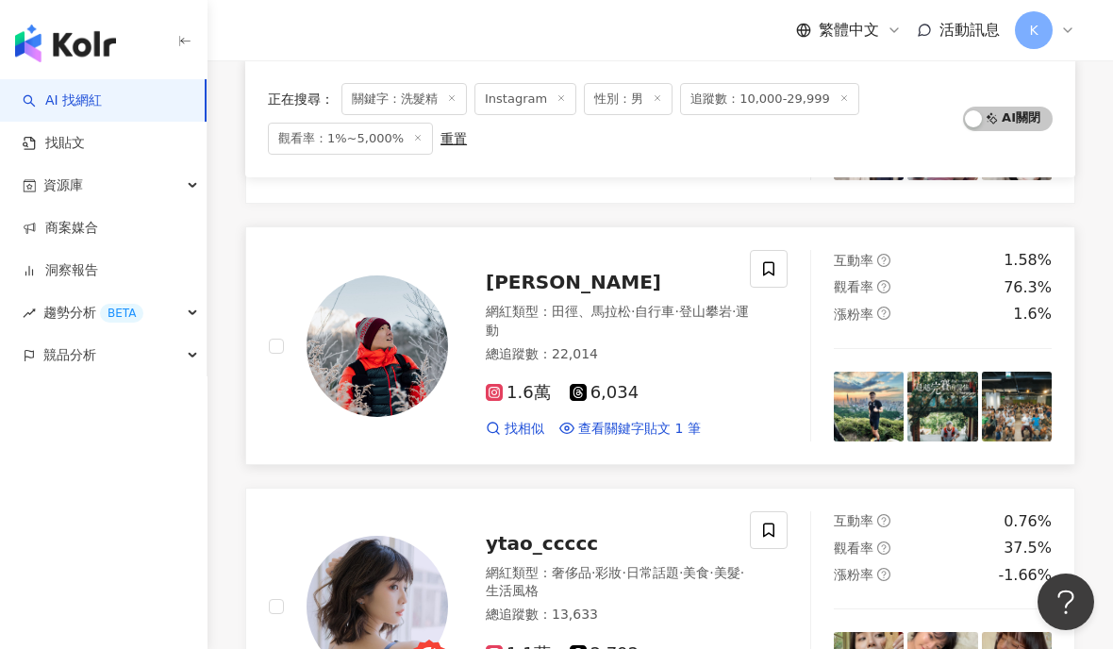
click at [594, 271] on span "danny_gmfm" at bounding box center [573, 282] width 175 height 23
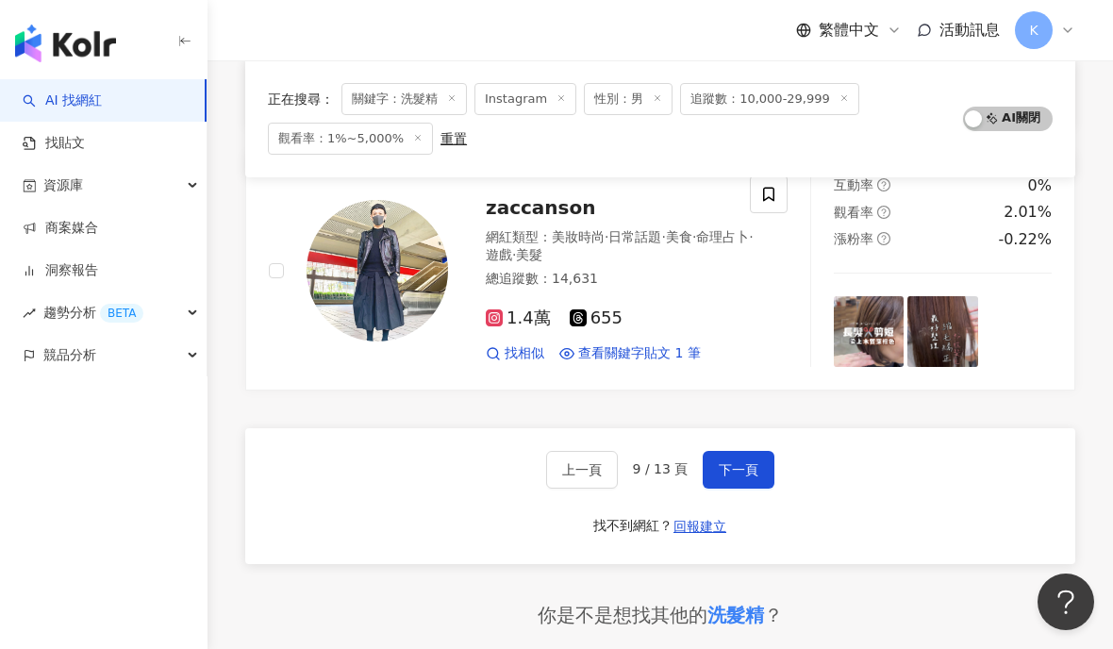
scroll to position [3199, 0]
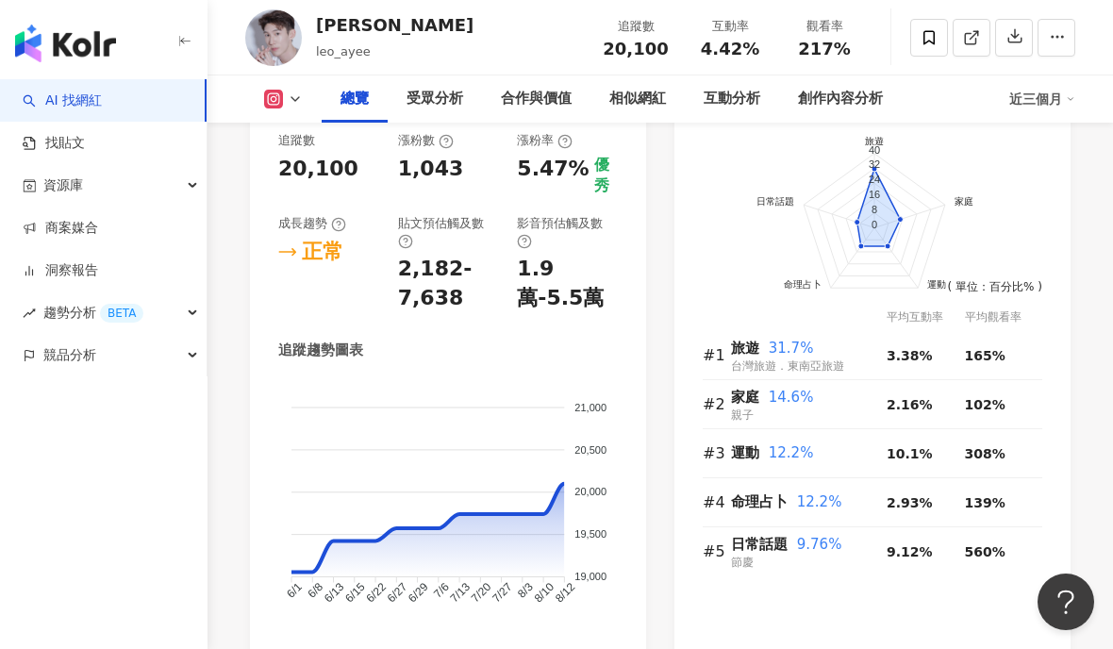
scroll to position [258, 0]
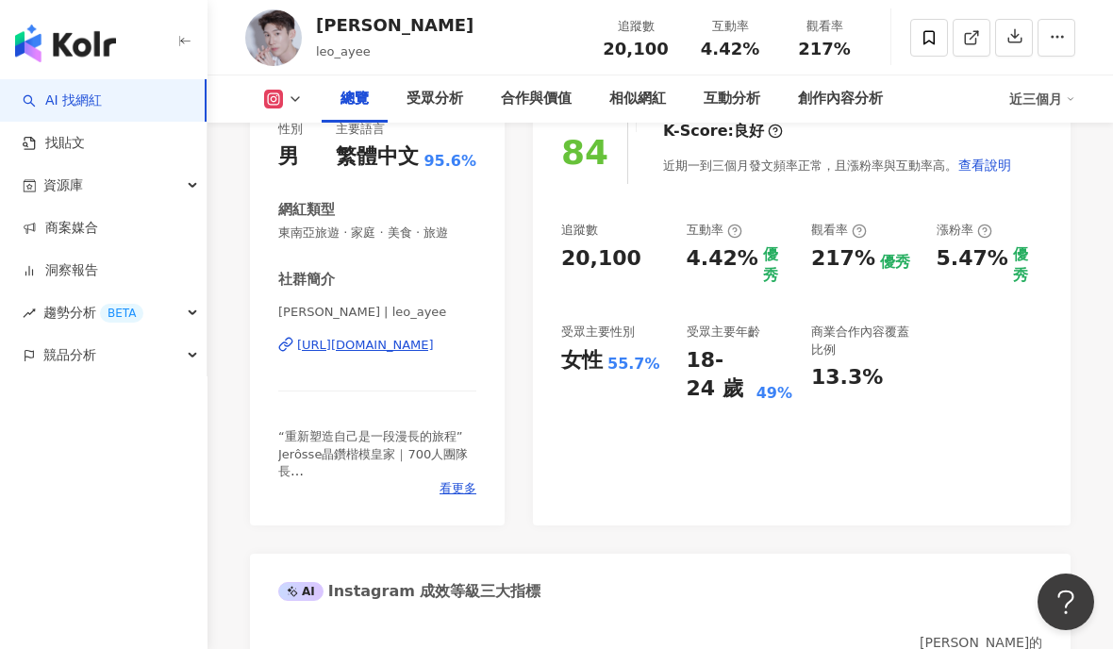
click at [376, 347] on div "https://www.instagram.com/leo_ayee/" at bounding box center [365, 345] width 137 height 17
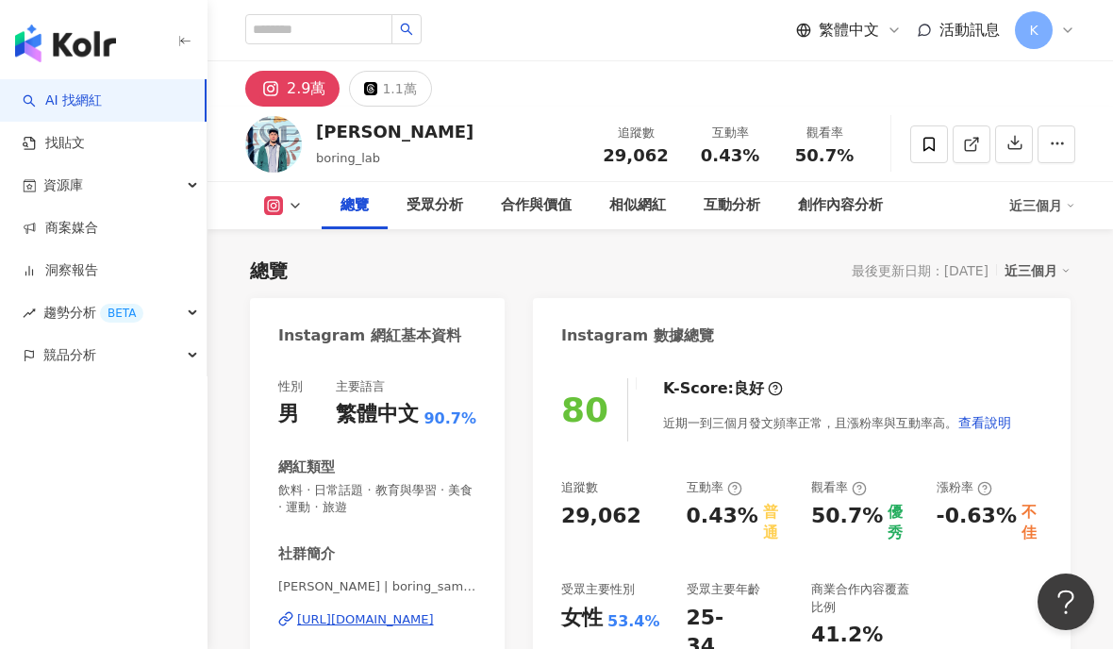
click at [386, 615] on div "https://www.instagram.com/boring_samkuo/" at bounding box center [365, 619] width 137 height 17
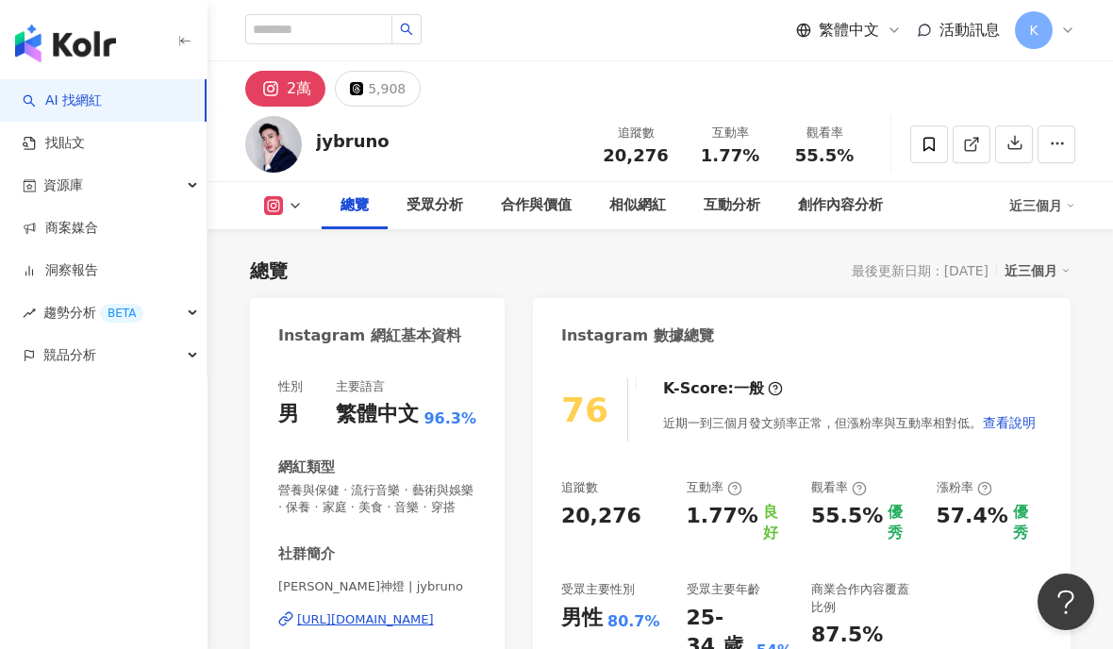
click at [356, 618] on div "https://www.instagram.com/jybruno/" at bounding box center [365, 619] width 137 height 17
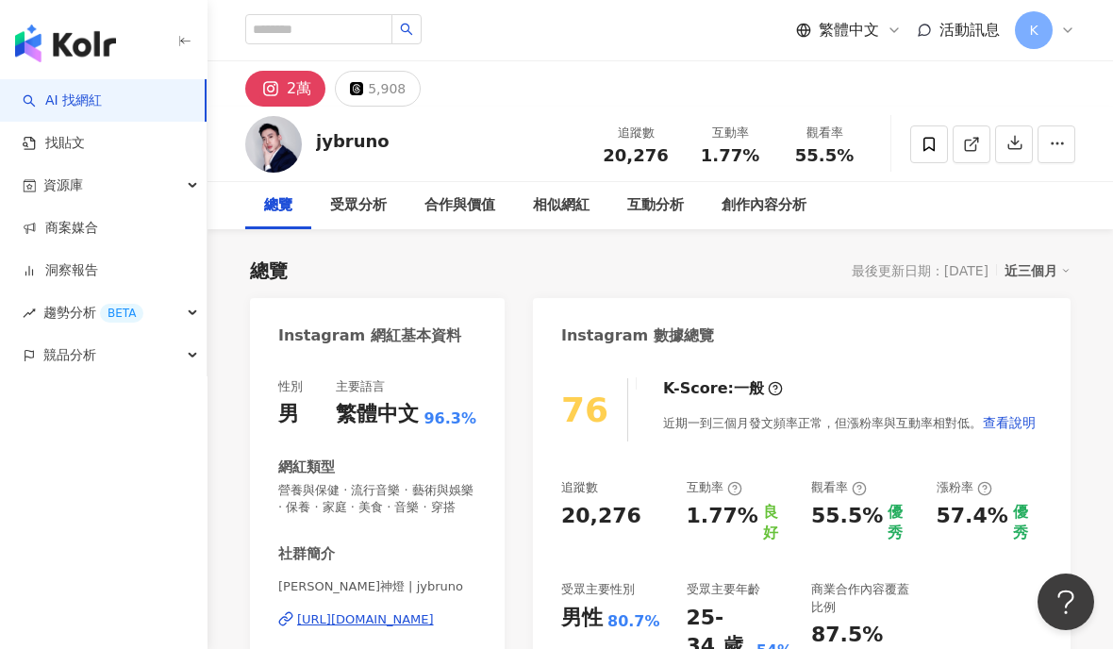
click at [341, 617] on div "https://www.instagram.com/jybruno/" at bounding box center [365, 619] width 137 height 17
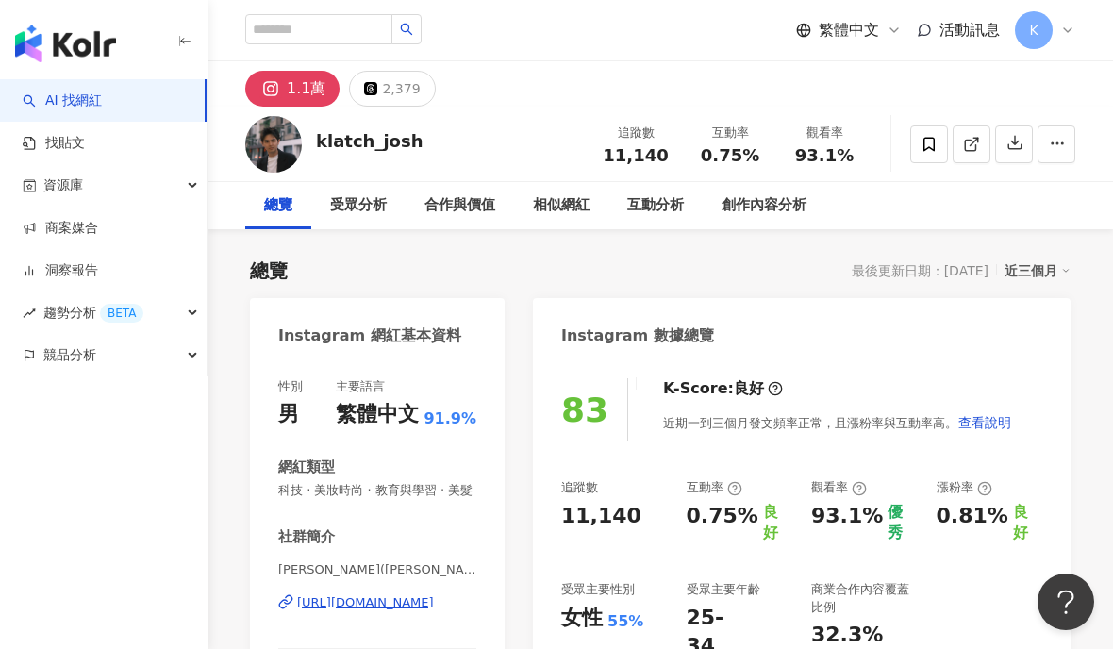
click at [415, 607] on div "https://www.instagram.com/klatch_josh/" at bounding box center [365, 602] width 137 height 17
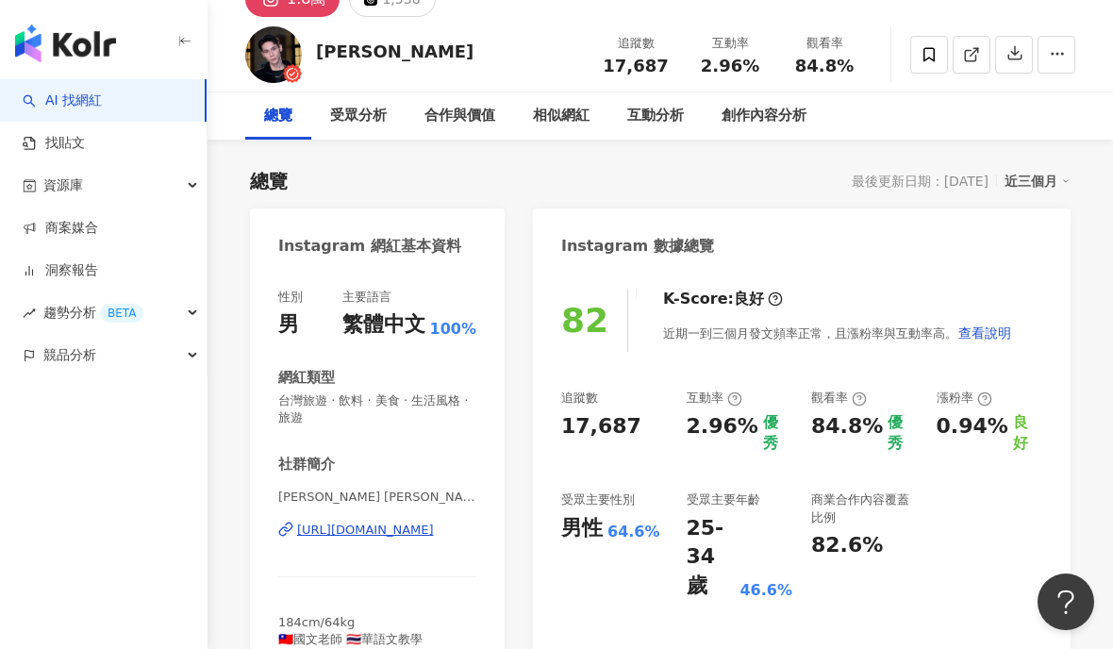
scroll to position [317, 0]
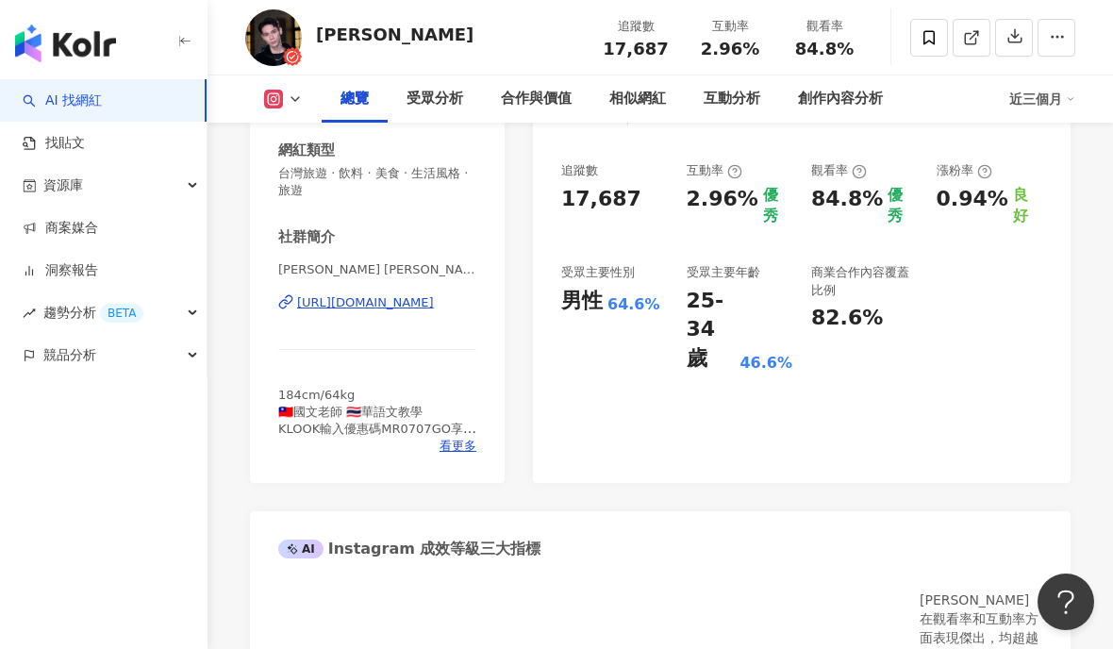
click at [403, 297] on div "https://www.instagram.com/mr0707/" at bounding box center [365, 302] width 137 height 17
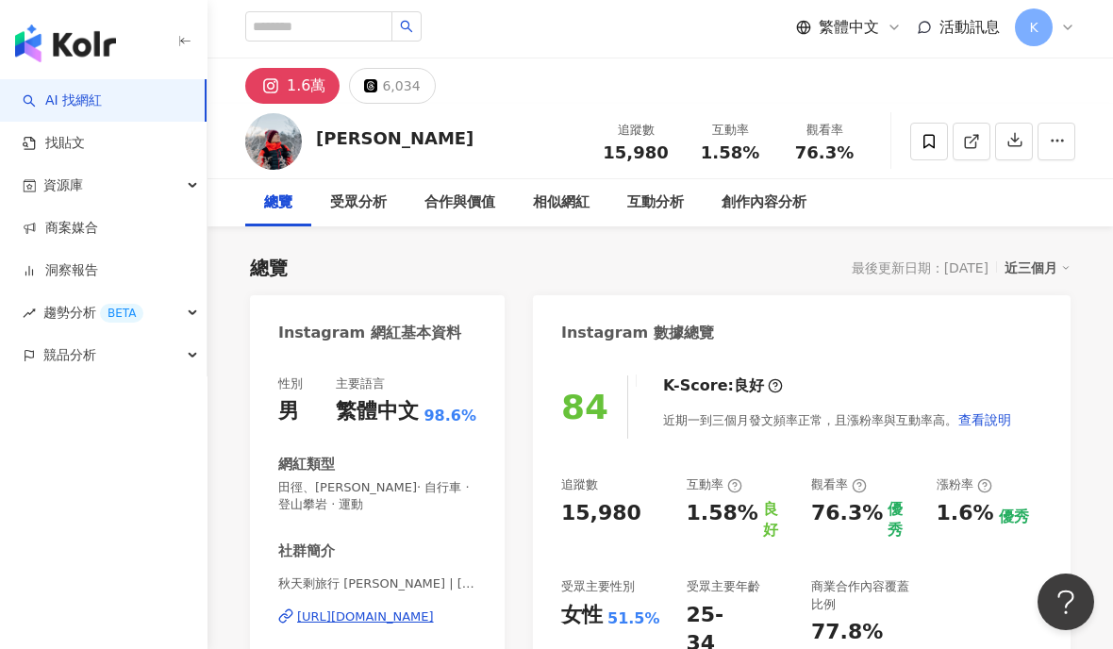
scroll to position [4, 0]
click at [424, 609] on div "[URL][DOMAIN_NAME]" at bounding box center [365, 615] width 137 height 17
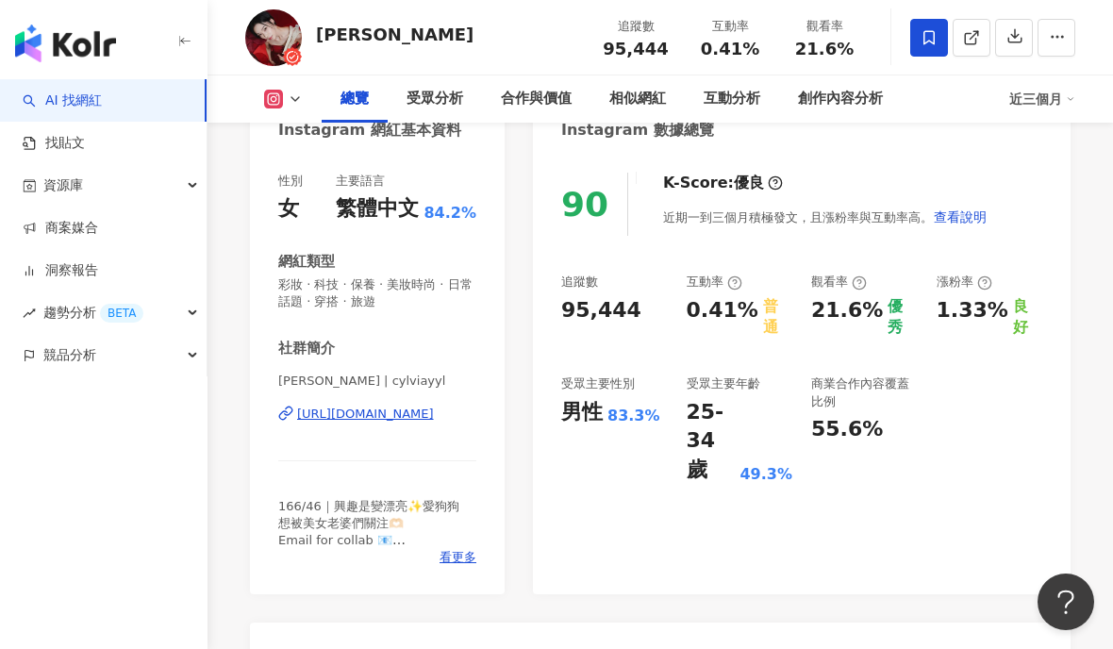
scroll to position [100, 0]
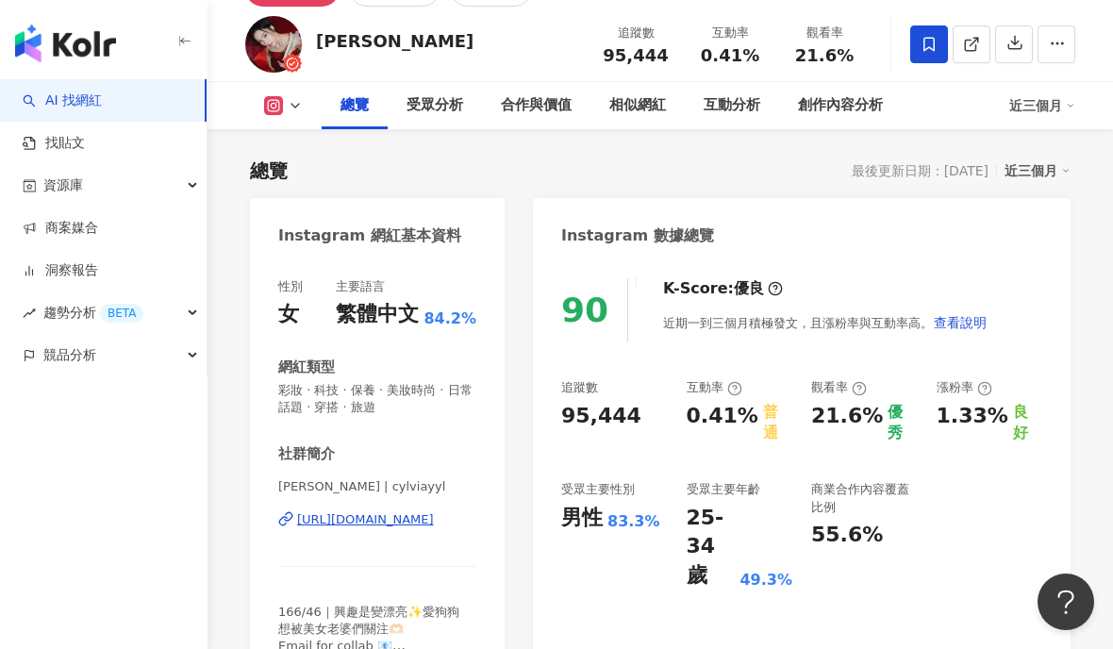
click at [355, 517] on div "[URL][DOMAIN_NAME]" at bounding box center [365, 519] width 137 height 17
